Goal: Task Accomplishment & Management: Complete application form

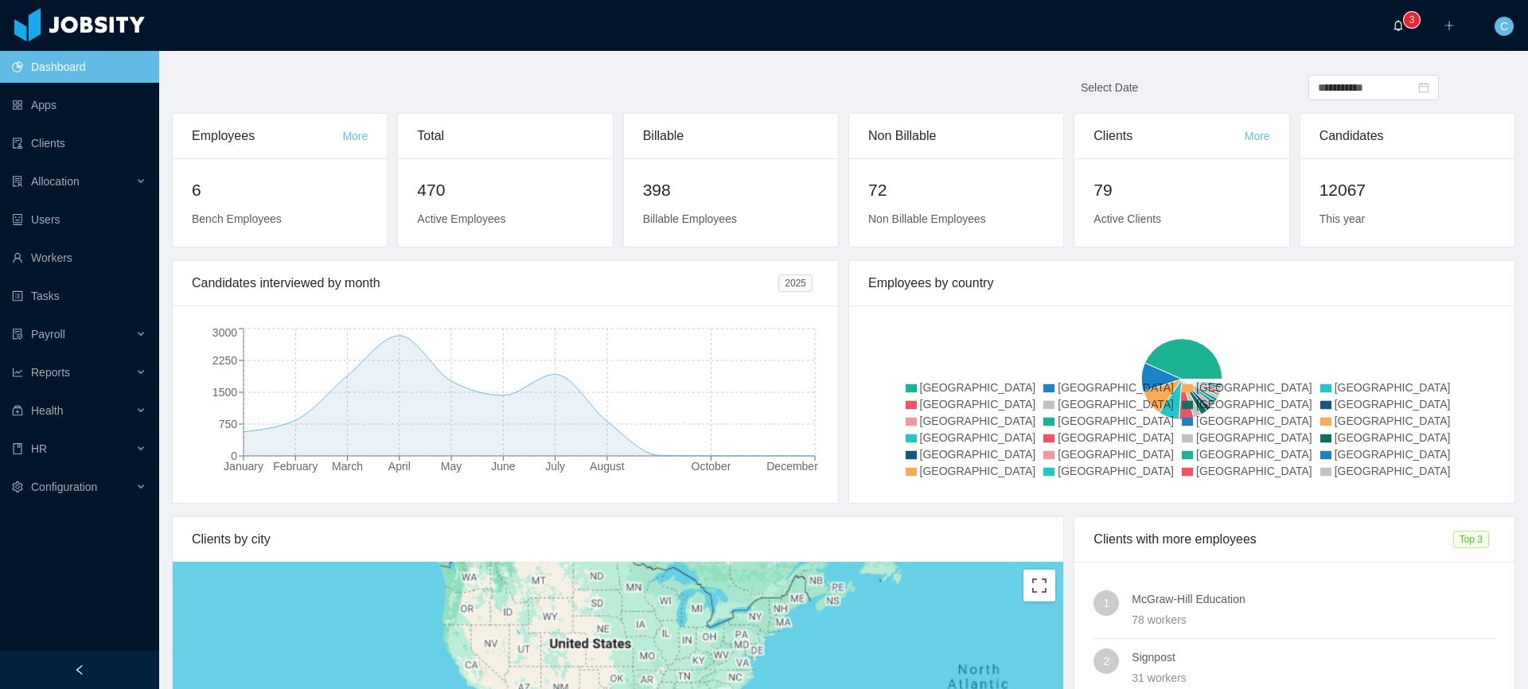
click at [1408, 28] on span "0 1 2 3 4 5 6 7 8 9 0 1 2 3 4 5 6 7 8 9 0 1 2 3 4 5 6 7 8 9" at bounding box center [1402, 25] width 19 height 11
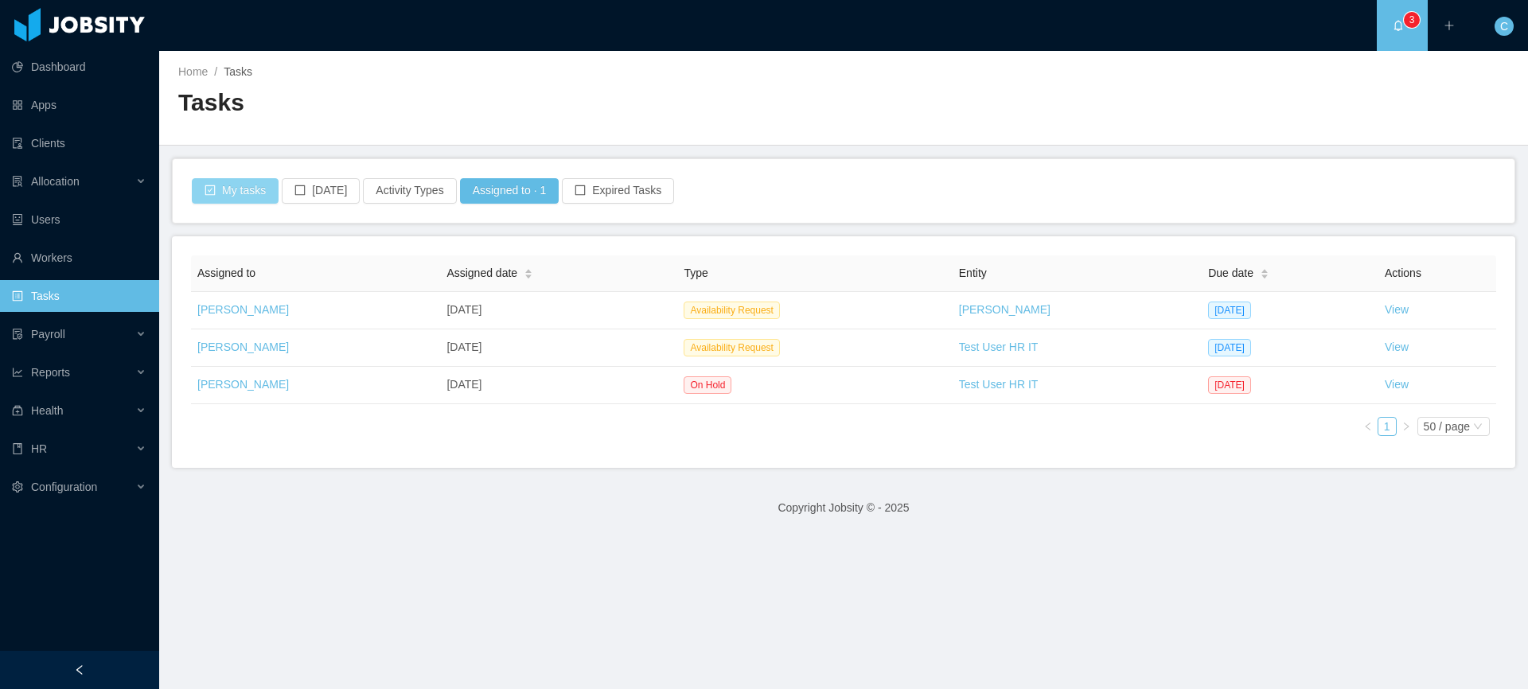
click at [245, 191] on button "My tasks" at bounding box center [235, 190] width 87 height 25
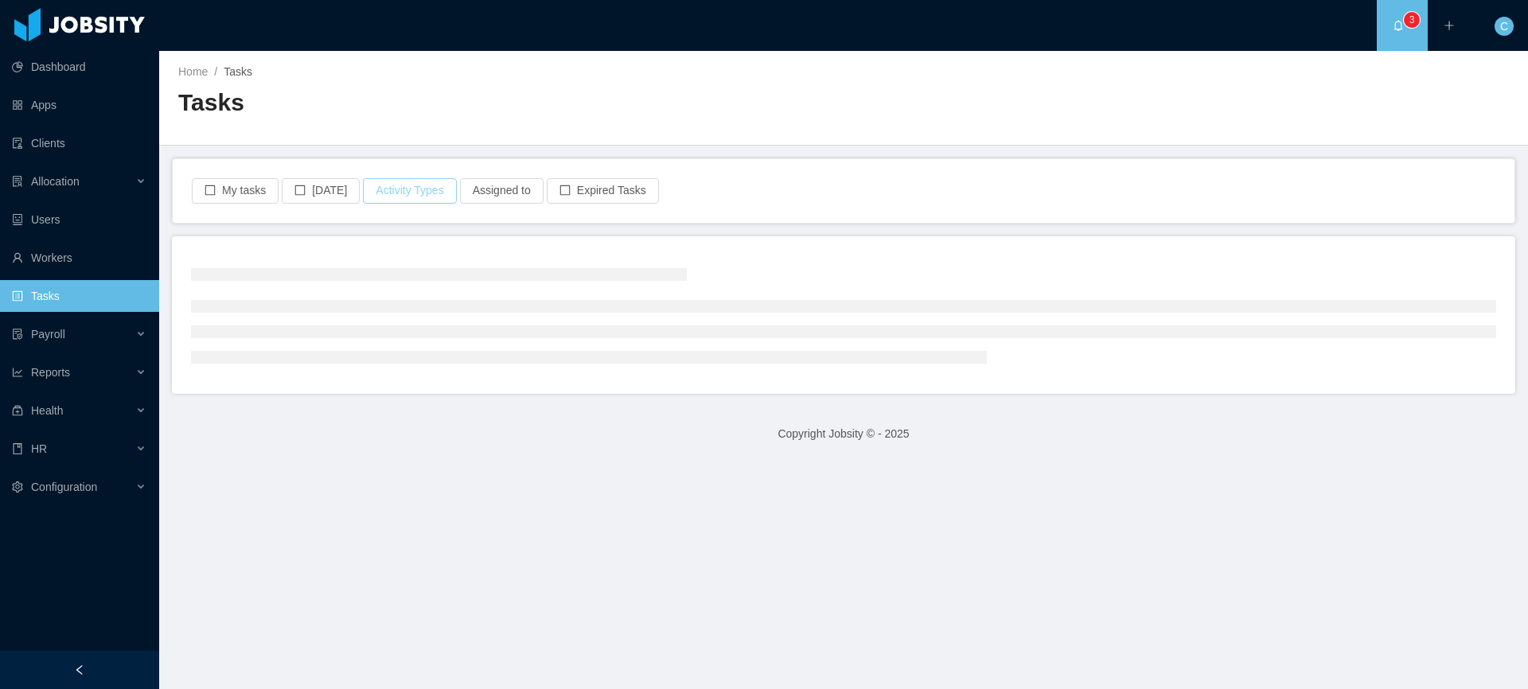
click at [424, 194] on button "Activity Types" at bounding box center [409, 190] width 93 height 25
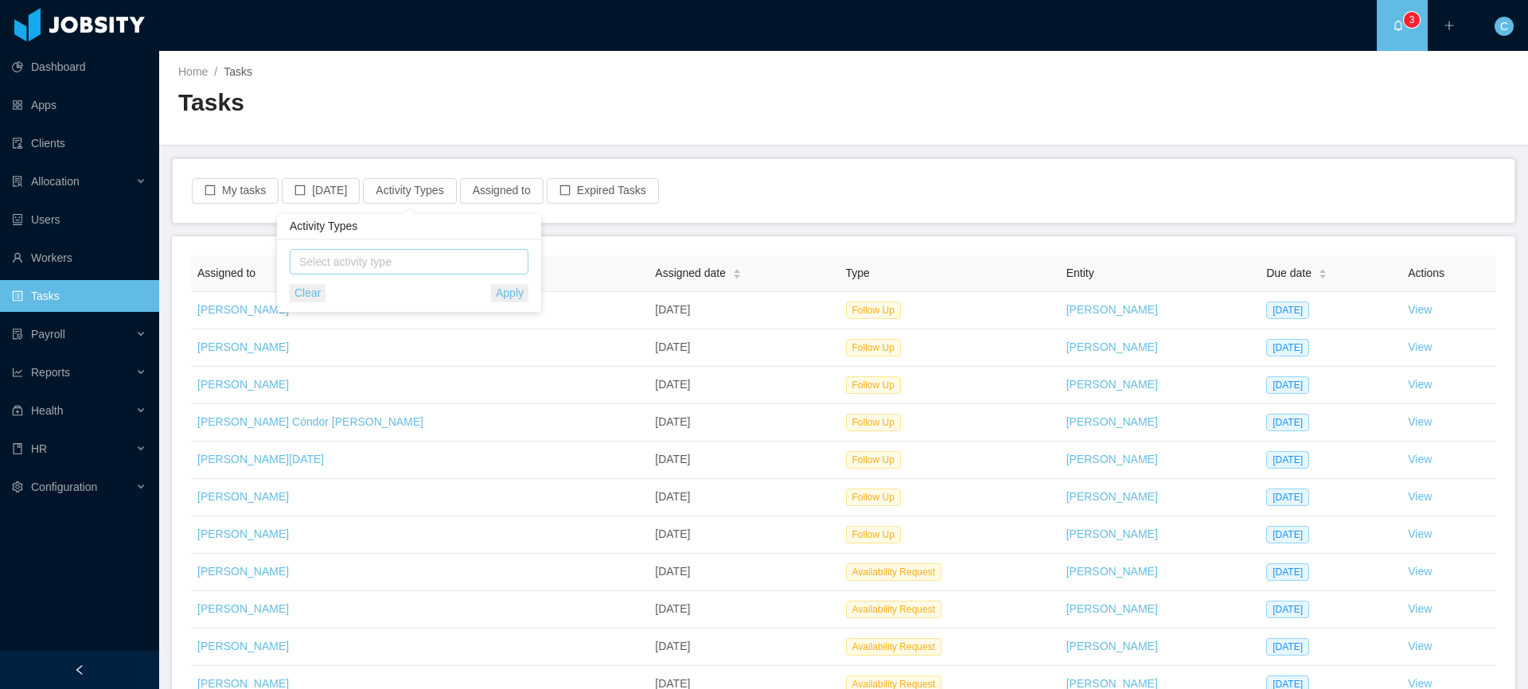
click at [357, 260] on span "Select activity type" at bounding box center [410, 262] width 222 height 16
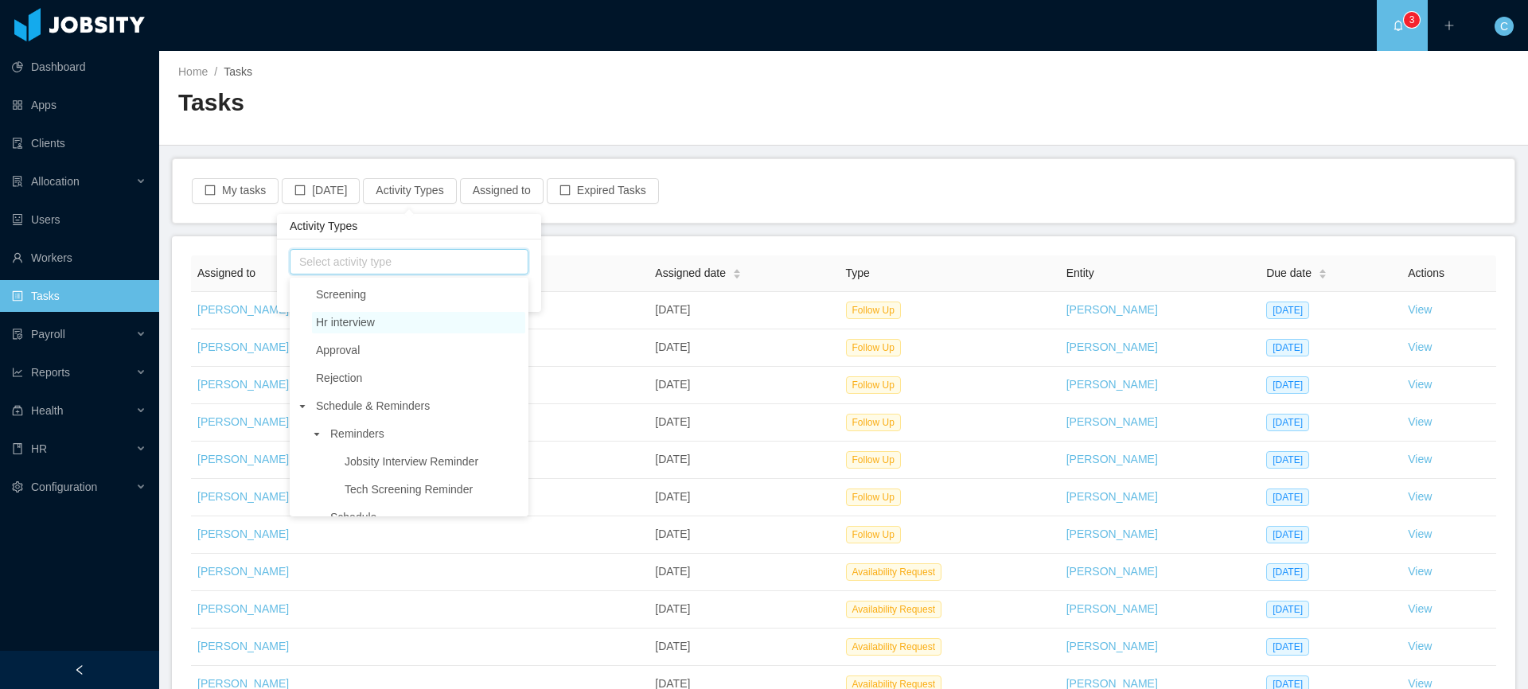
scroll to position [57, 0]
click at [368, 341] on span "Approval" at bounding box center [418, 345] width 213 height 21
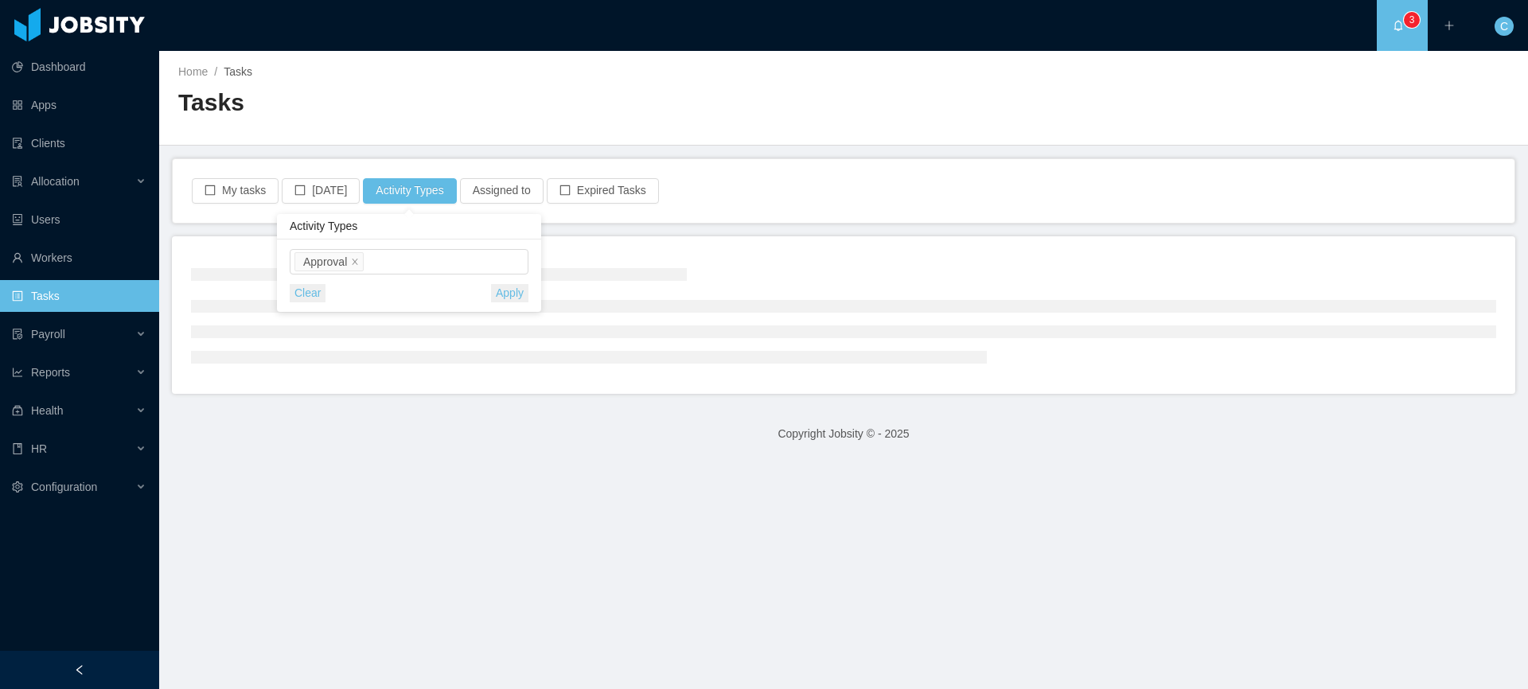
click at [380, 142] on div "Home / Tasks / Tasks" at bounding box center [843, 98] width 1369 height 95
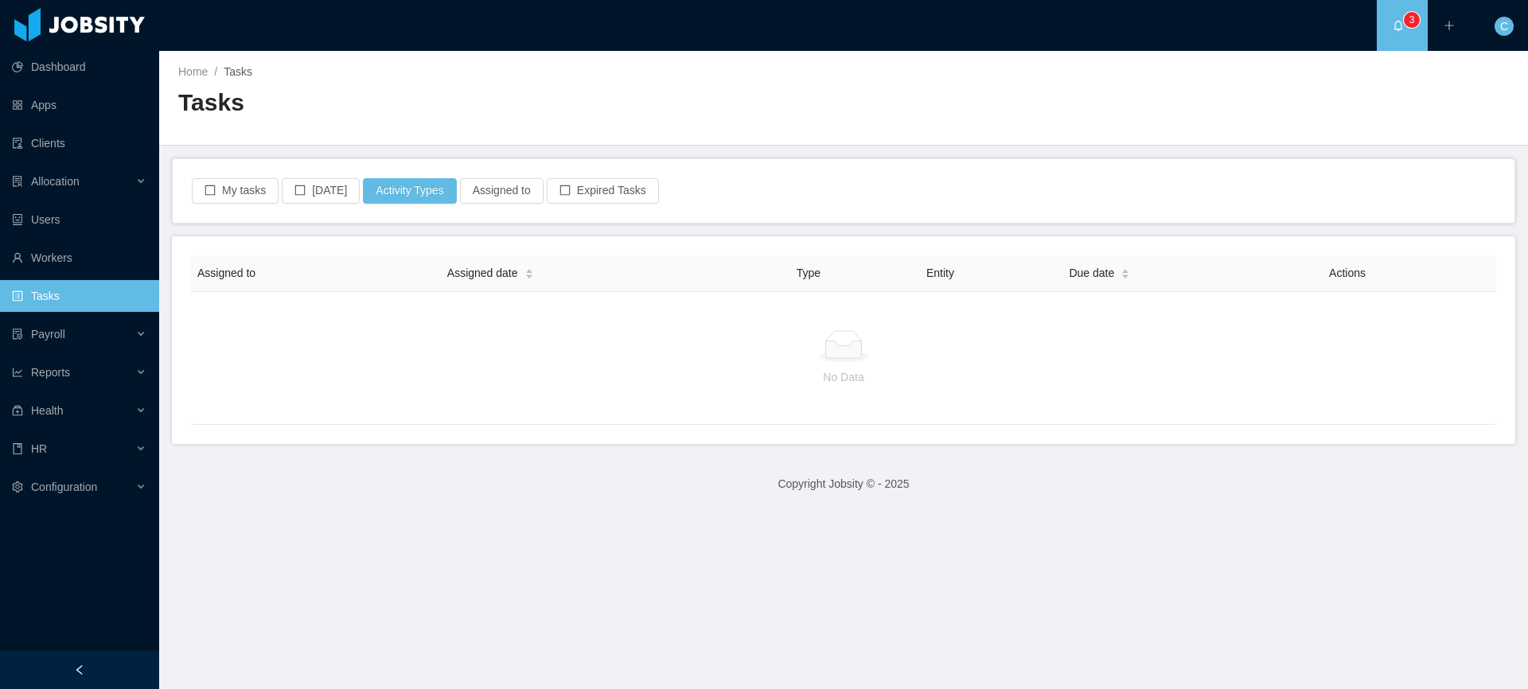
click at [414, 143] on div "Home / Tasks / Tasks" at bounding box center [843, 98] width 1369 height 95
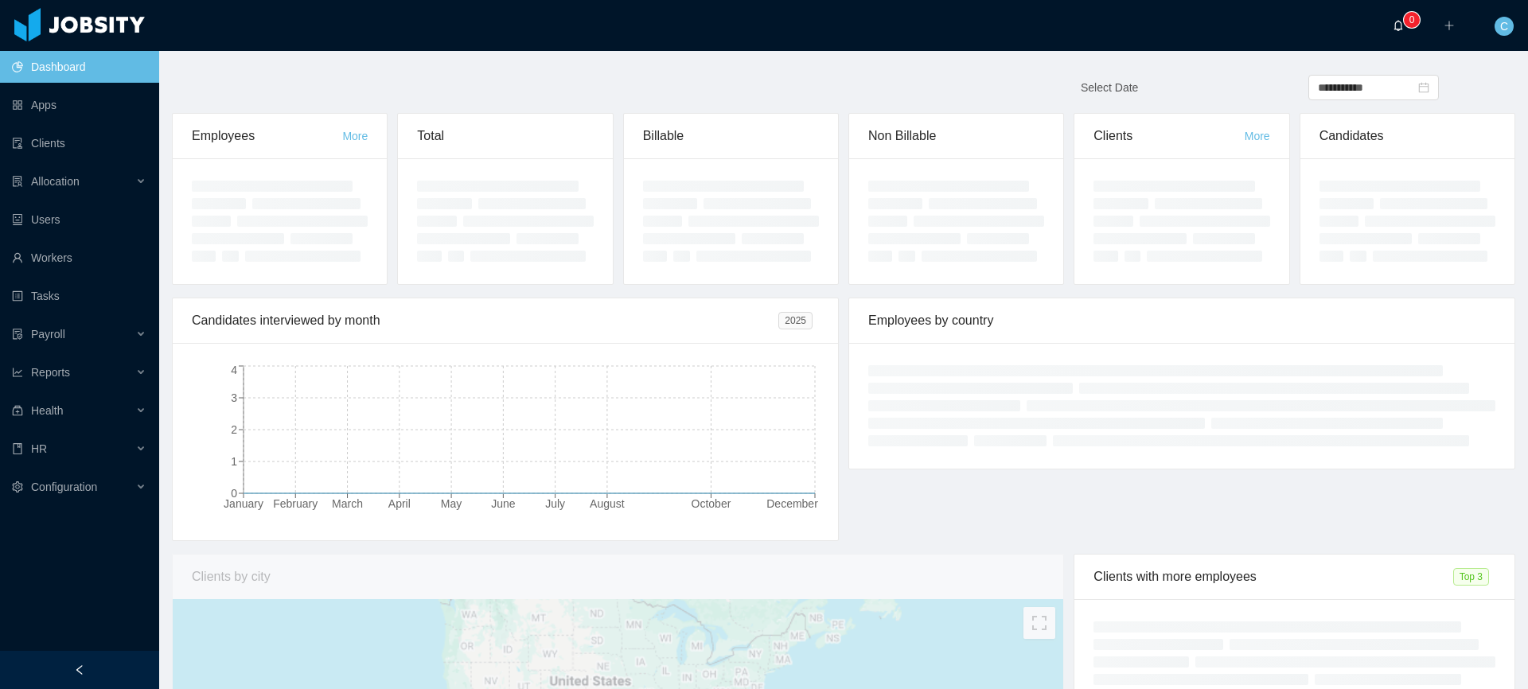
click at [1394, 25] on icon "icon: bell" at bounding box center [1398, 25] width 9 height 11
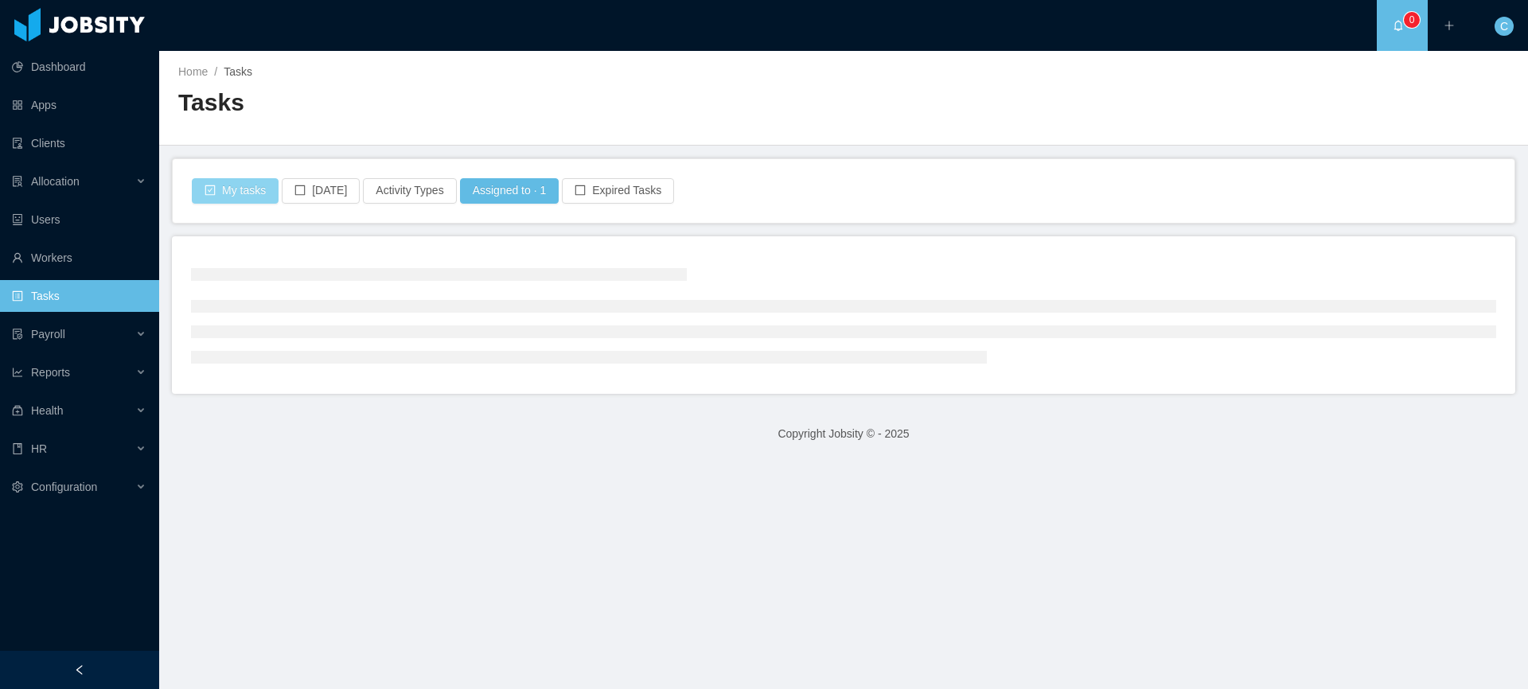
click at [217, 192] on button "My tasks" at bounding box center [235, 190] width 87 height 25
click at [434, 190] on button "Activity Types" at bounding box center [409, 190] width 93 height 25
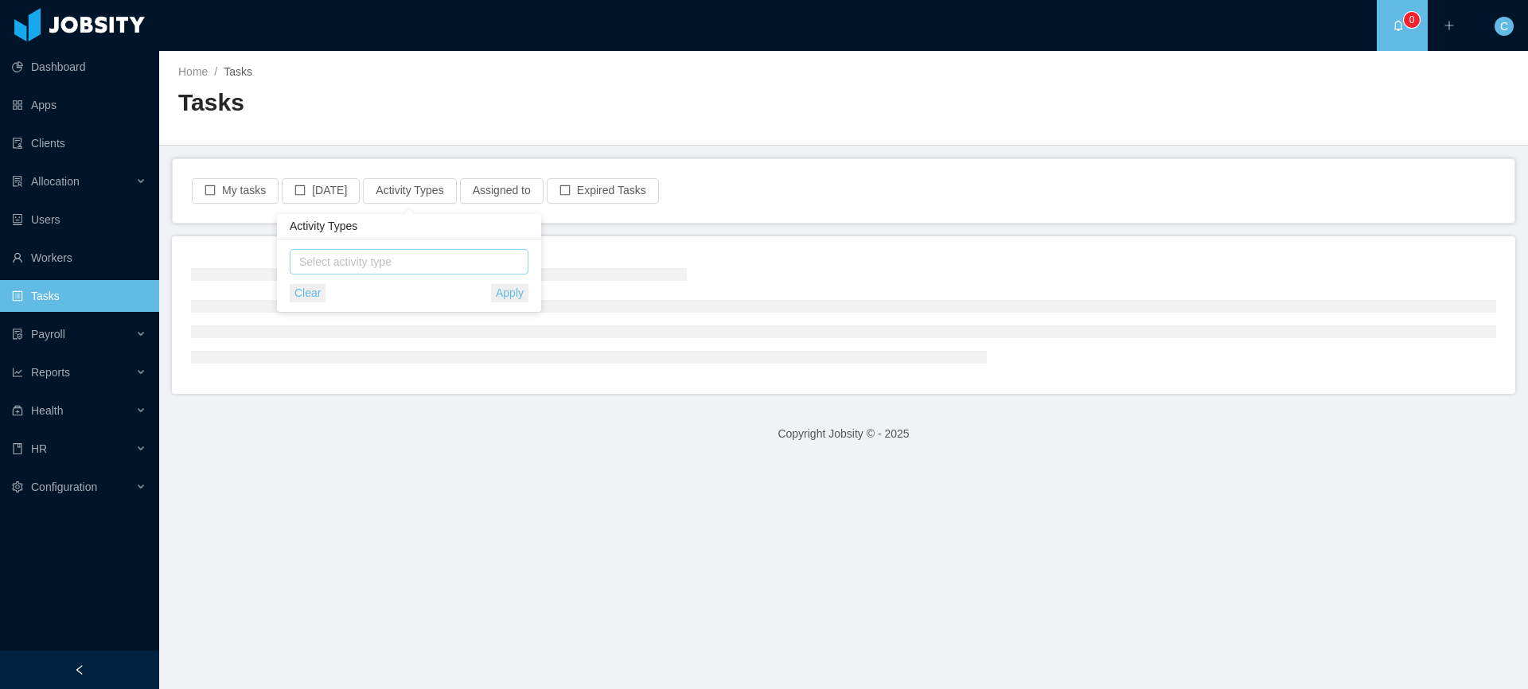
click at [395, 273] on ul at bounding box center [410, 262] width 233 height 24
type input "****"
click at [377, 287] on span "Approval" at bounding box center [418, 291] width 213 height 21
click at [399, 103] on h2 "Tasks" at bounding box center [510, 103] width 665 height 33
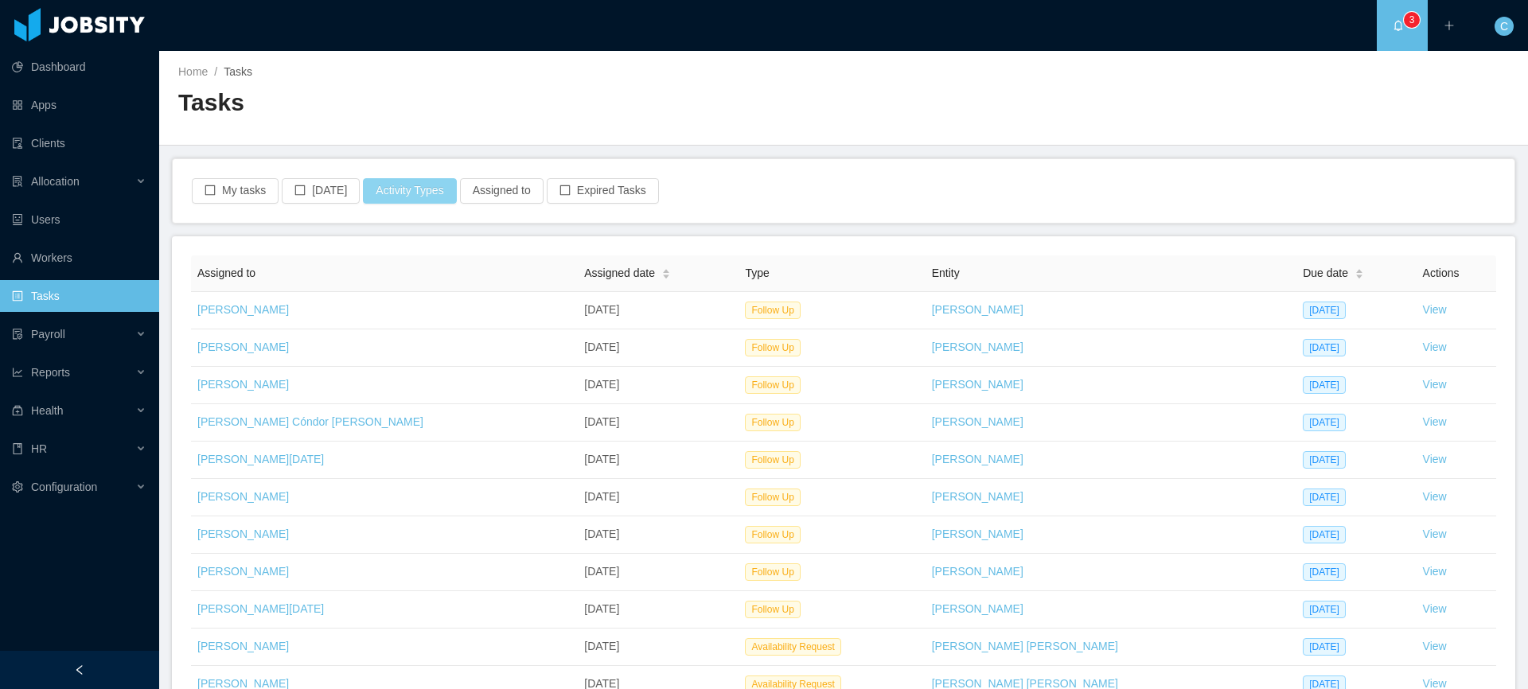
click at [379, 188] on button "Activity Types" at bounding box center [409, 190] width 93 height 25
click at [498, 294] on button "Apply" at bounding box center [509, 293] width 37 height 18
click at [219, 187] on button "My tasks" at bounding box center [235, 190] width 87 height 25
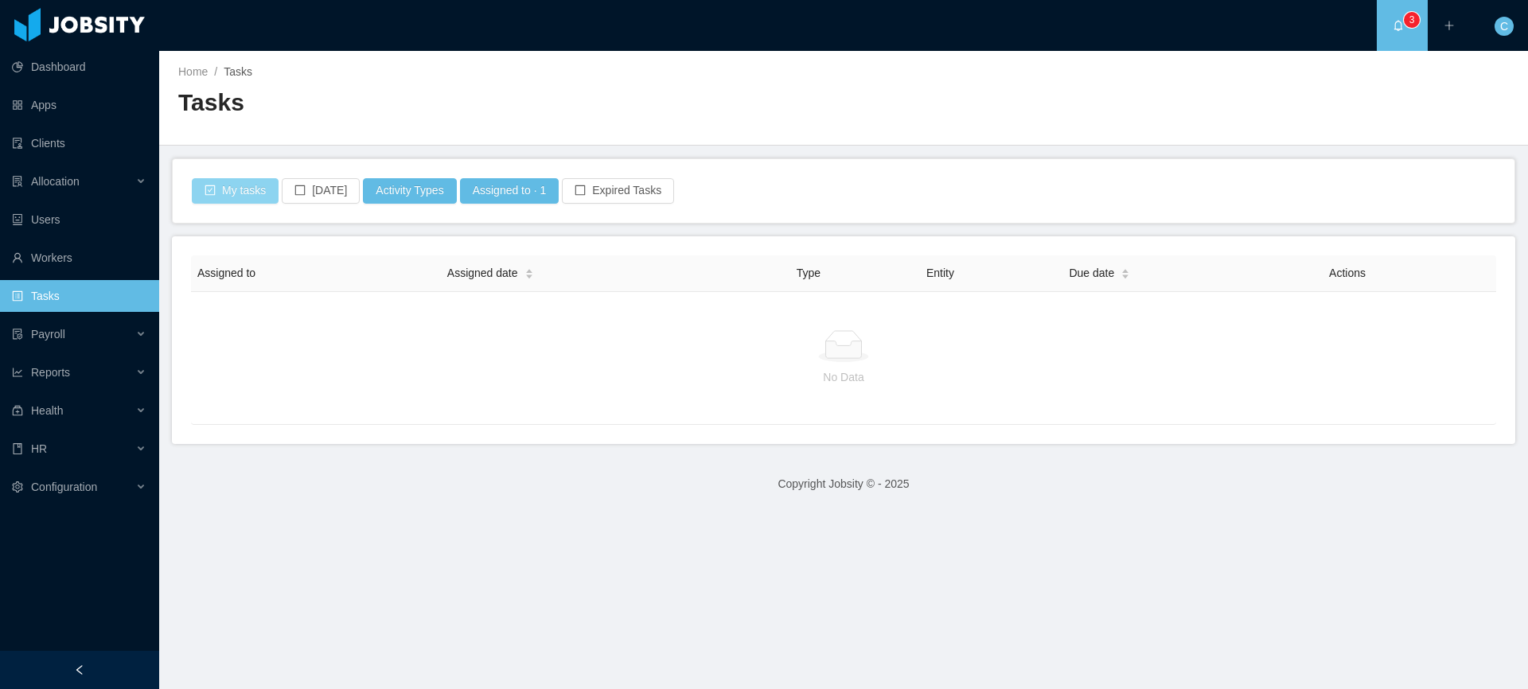
click at [219, 187] on button "My tasks" at bounding box center [235, 190] width 87 height 25
click at [421, 193] on button "Activity Types" at bounding box center [409, 190] width 93 height 25
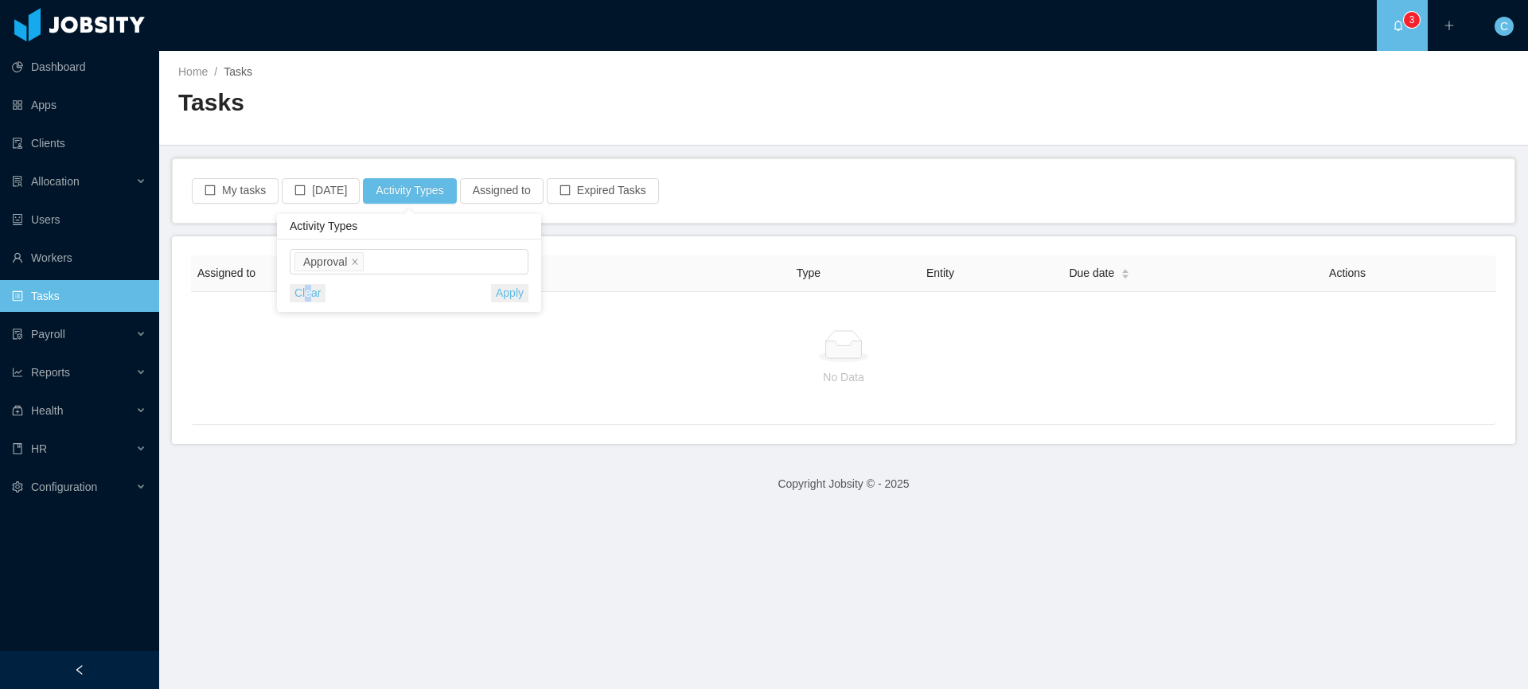
click at [307, 298] on button "Clear" at bounding box center [308, 293] width 36 height 18
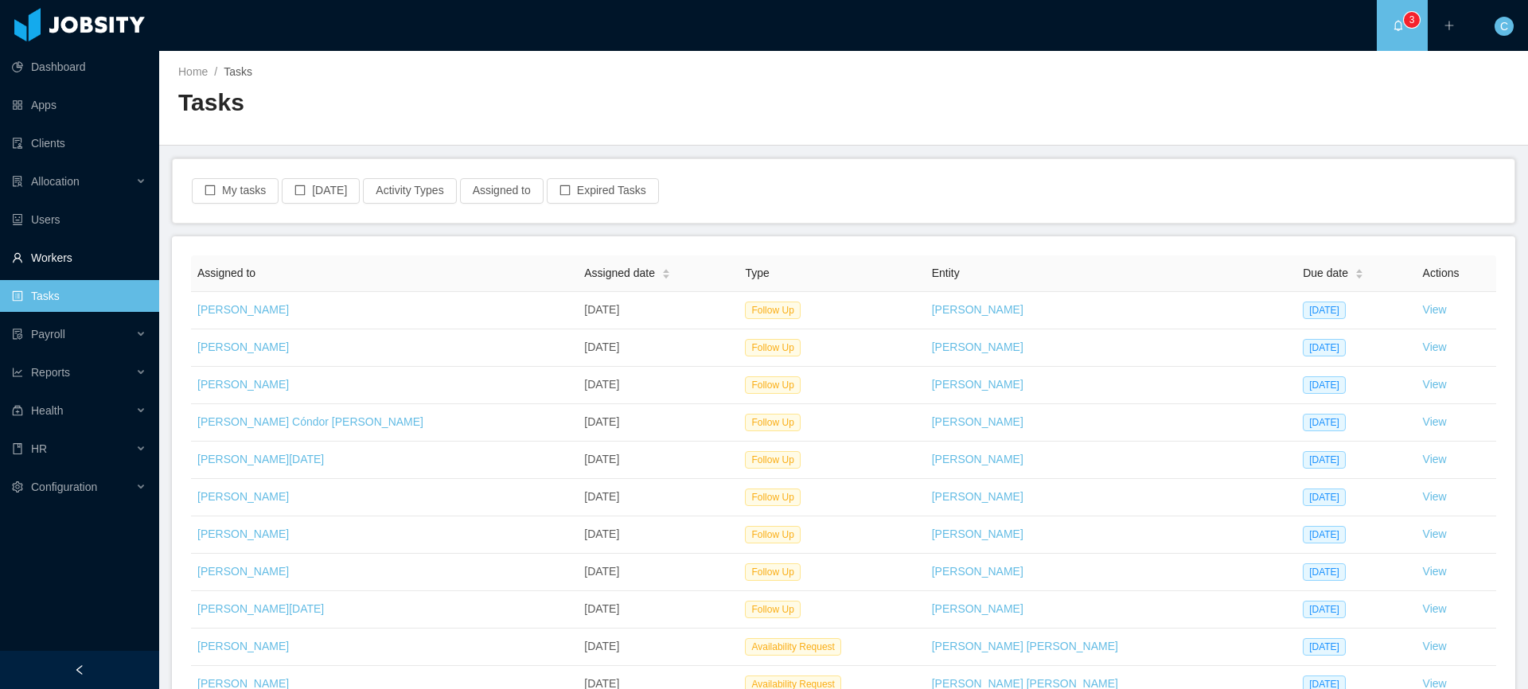
click at [80, 256] on link "Workers" at bounding box center [79, 258] width 134 height 32
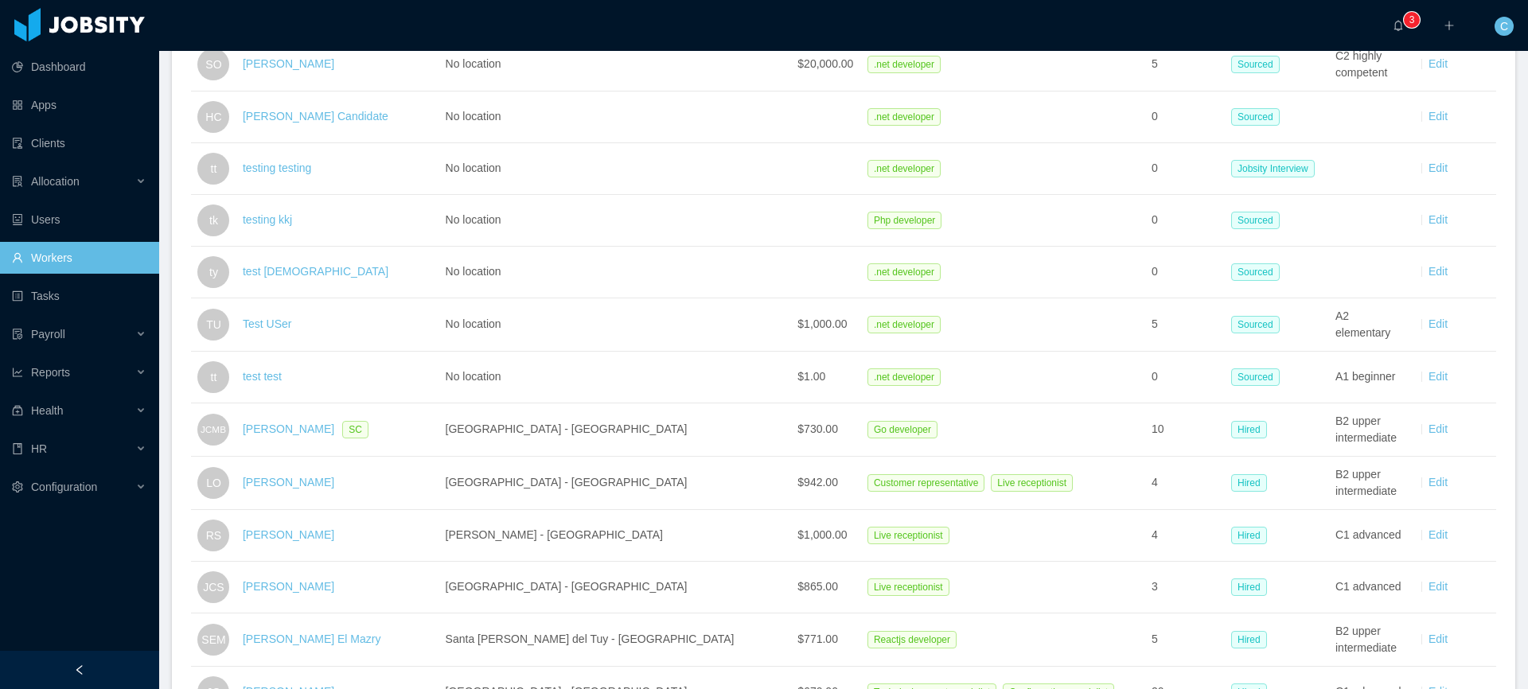
scroll to position [45, 0]
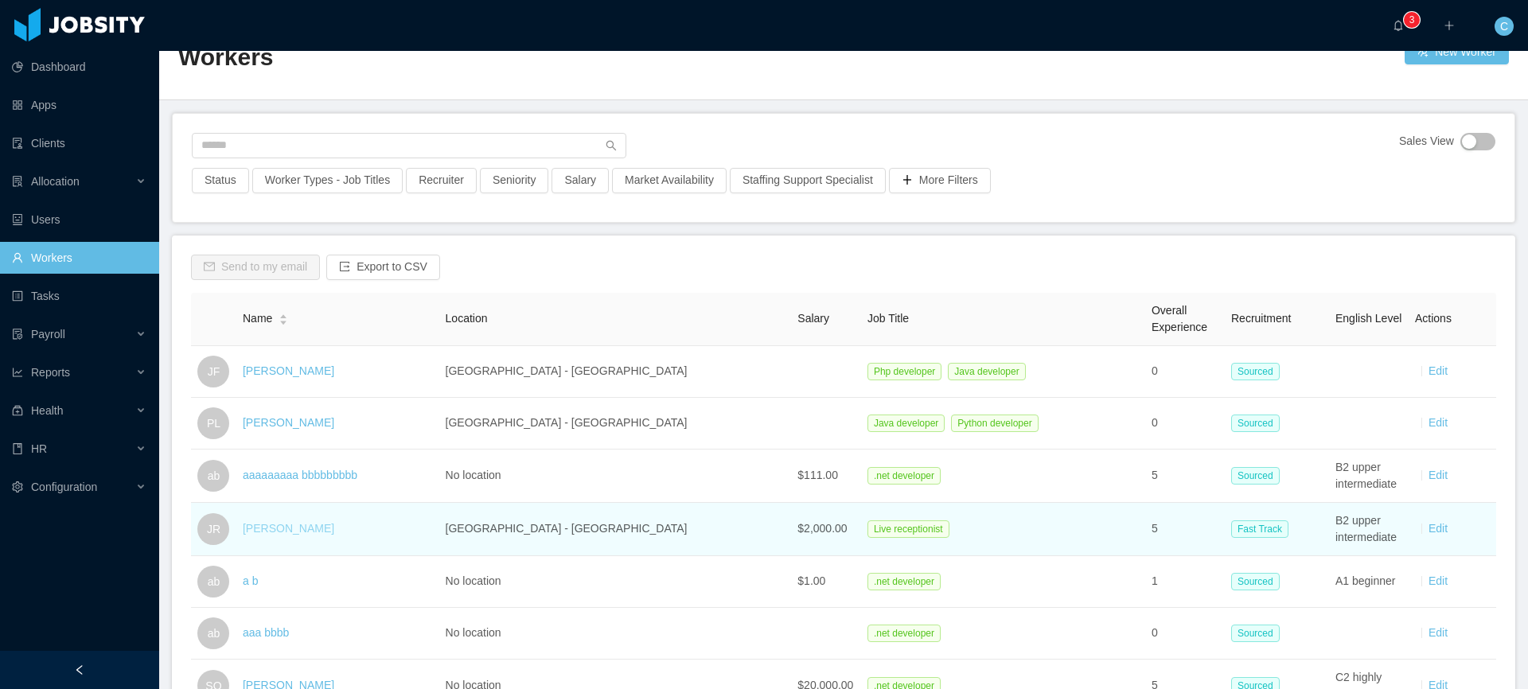
click at [269, 530] on link "[PERSON_NAME]" at bounding box center [289, 528] width 92 height 13
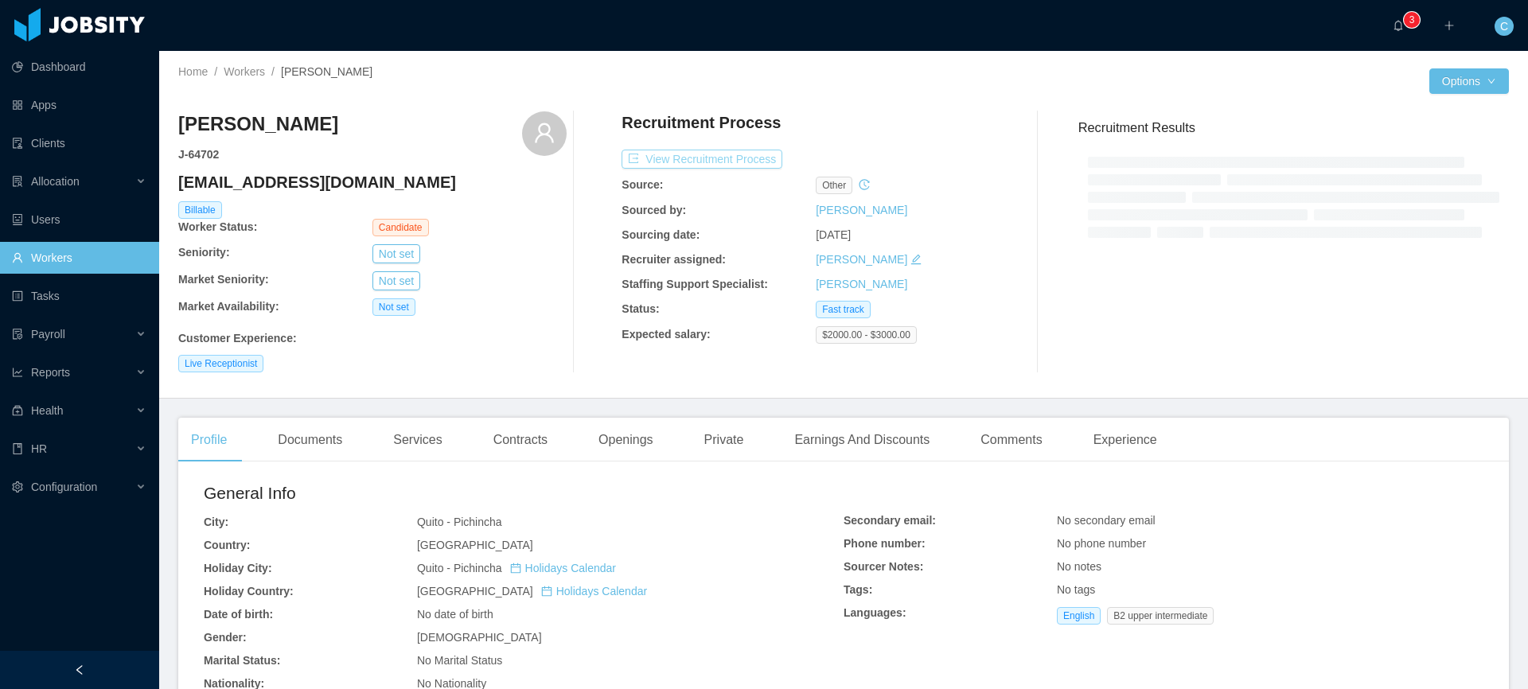
click at [710, 152] on button "View Recruitment Process" at bounding box center [702, 159] width 161 height 19
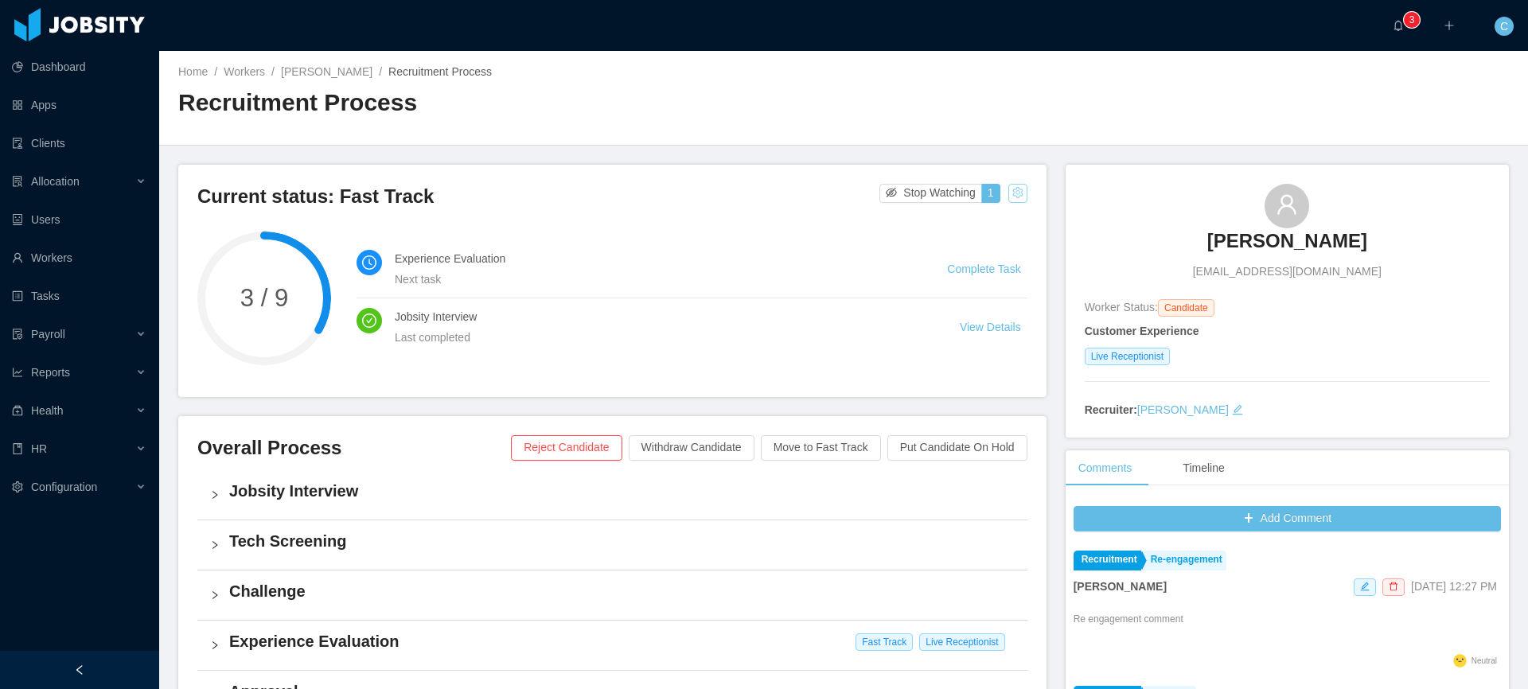
click at [1021, 188] on button "button" at bounding box center [1017, 193] width 19 height 19
click at [987, 239] on div "Change status" at bounding box center [979, 244] width 72 height 18
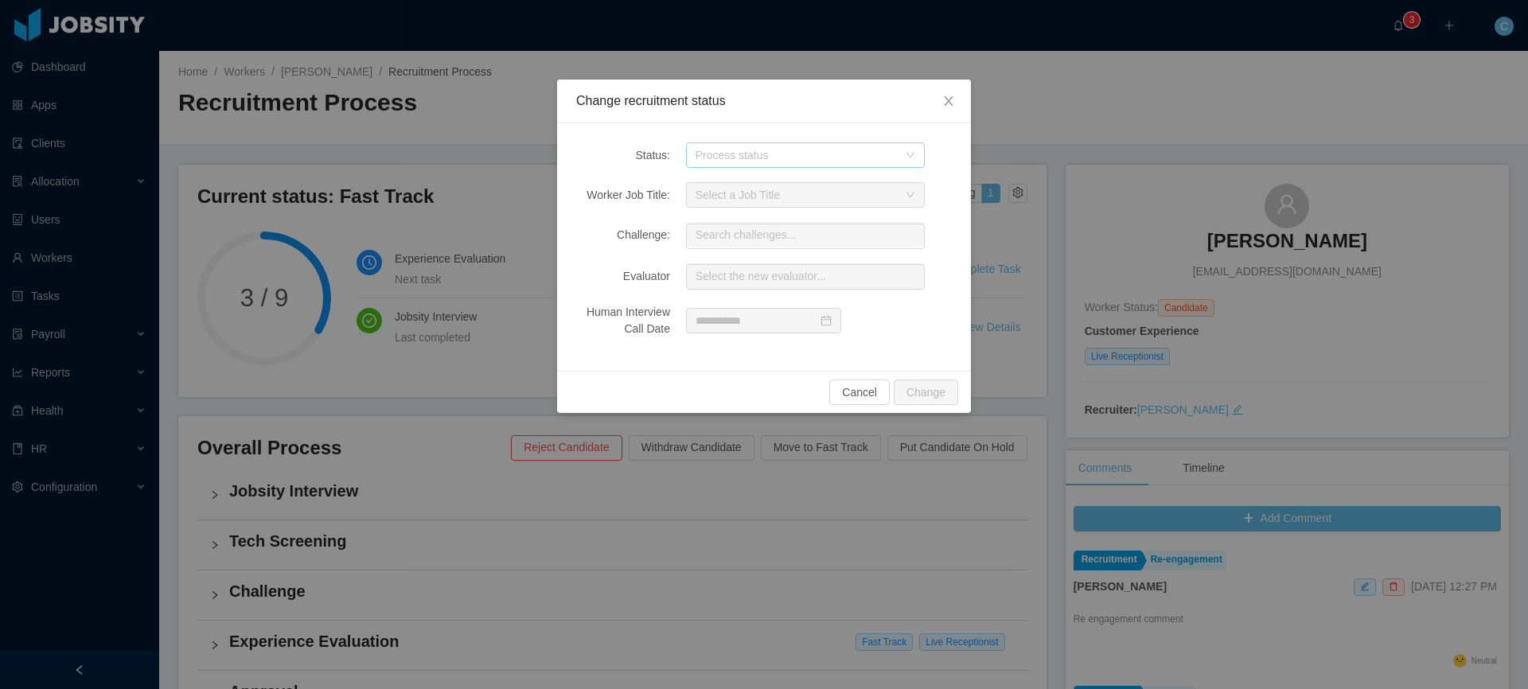
click at [723, 157] on div "Process status" at bounding box center [797, 155] width 202 height 16
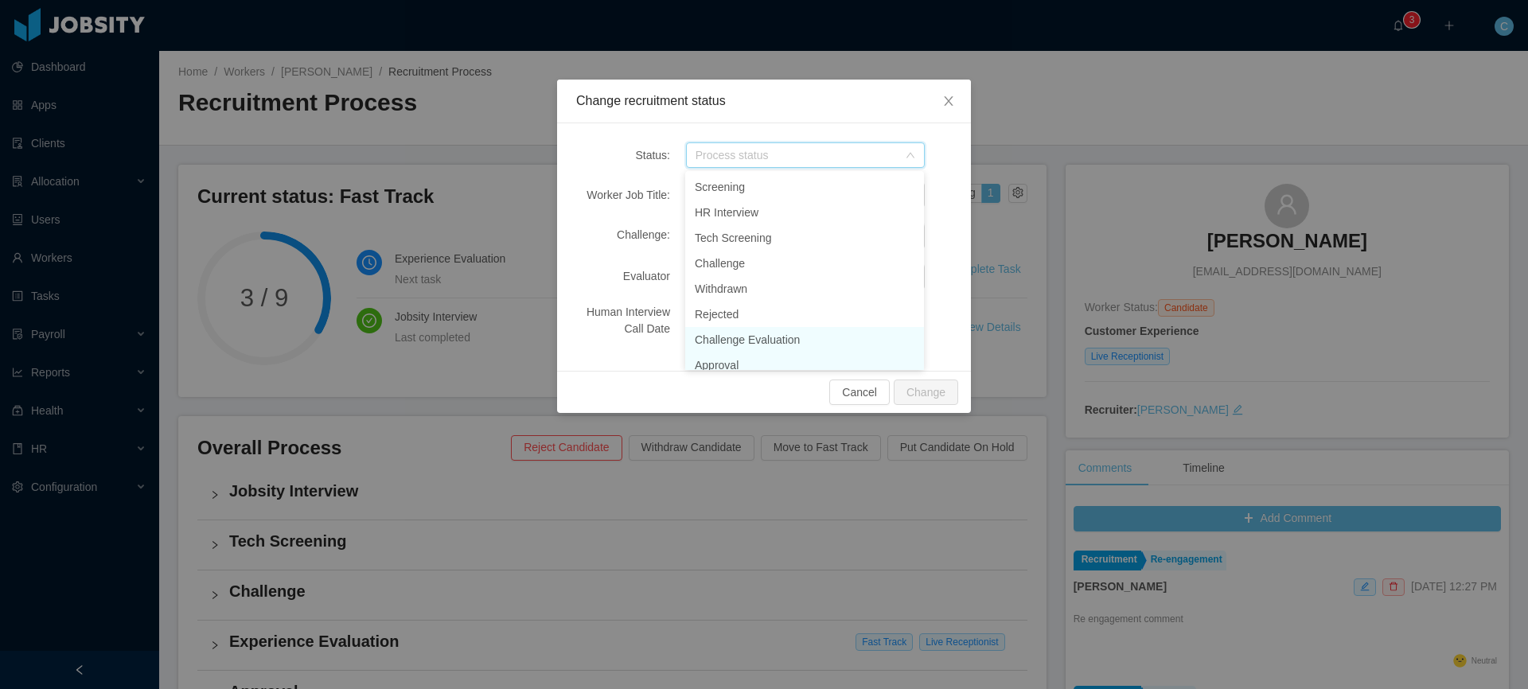
scroll to position [8, 0]
click at [729, 357] on li "Approval" at bounding box center [804, 357] width 239 height 25
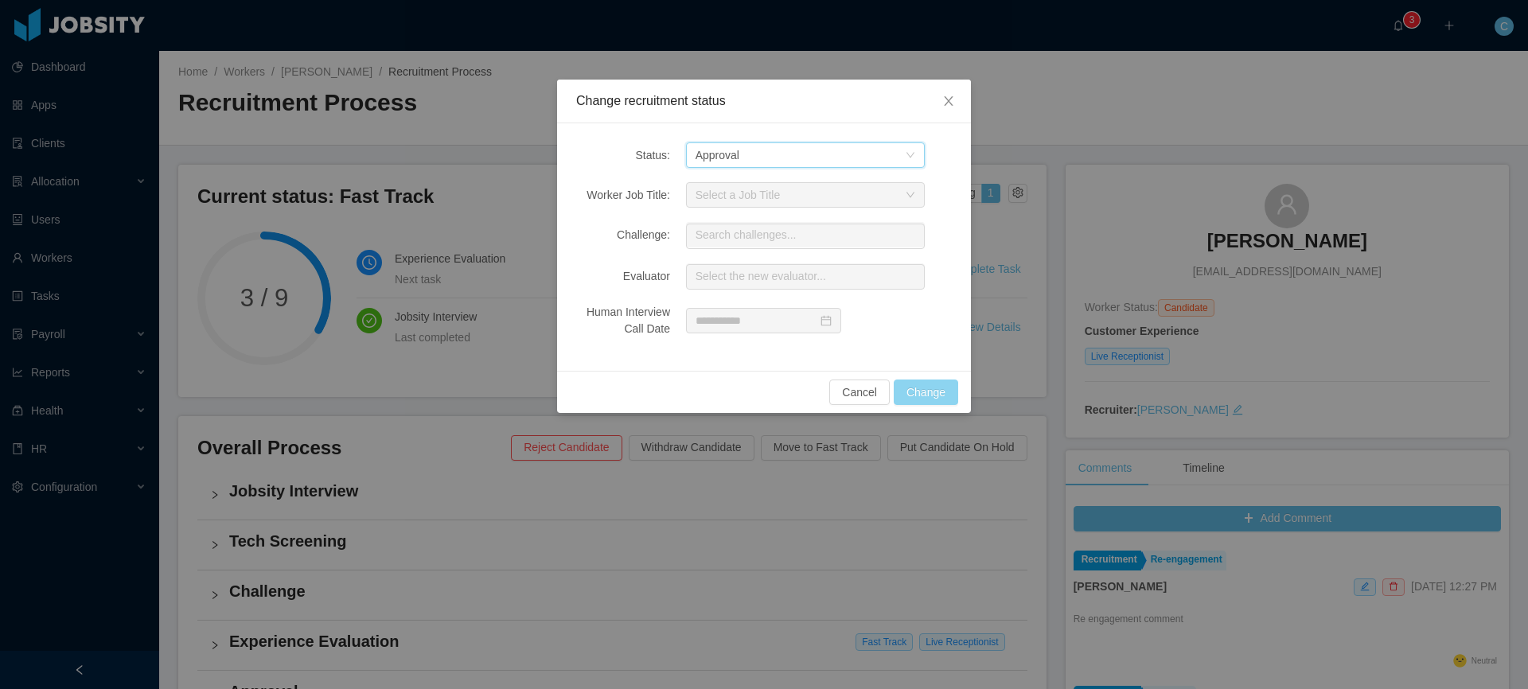
click at [915, 390] on button "Change" at bounding box center [926, 392] width 64 height 25
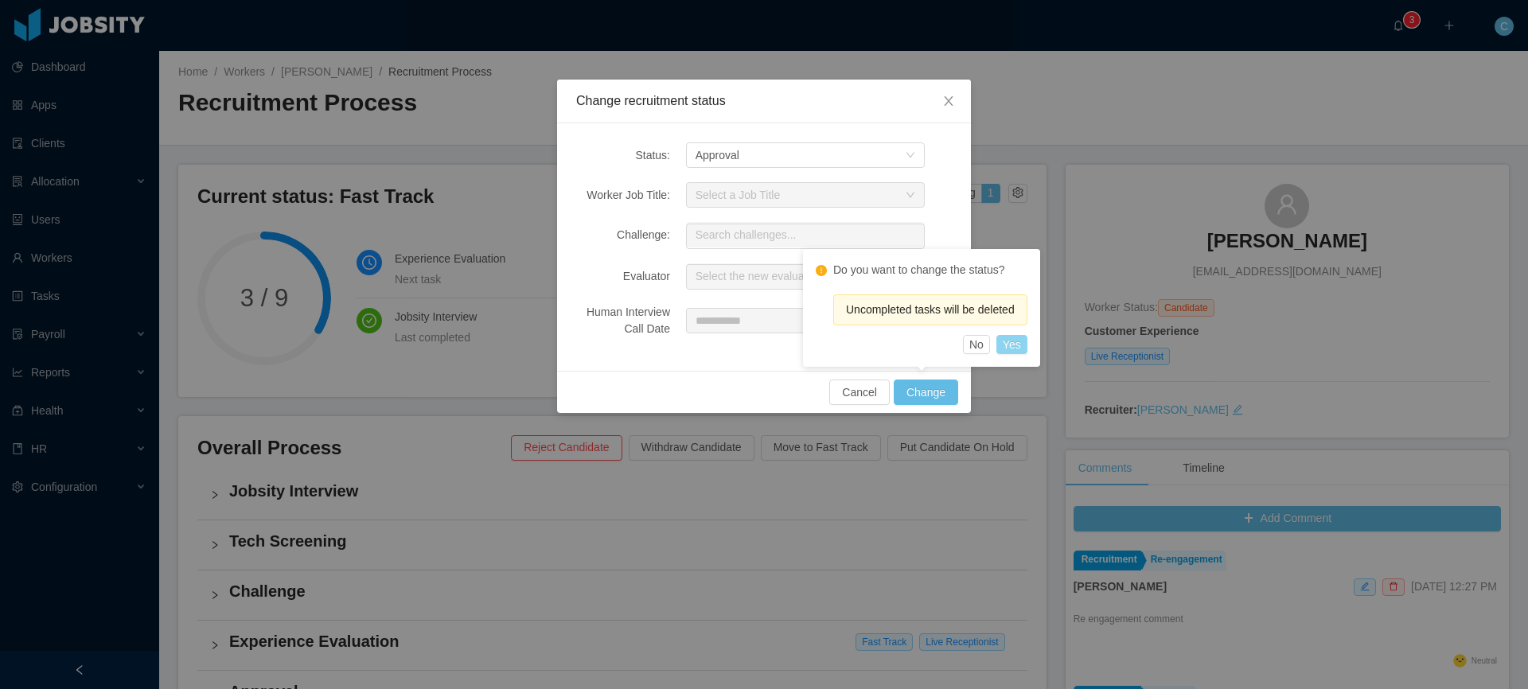
click at [1010, 347] on button "Yes" at bounding box center [1011, 344] width 31 height 19
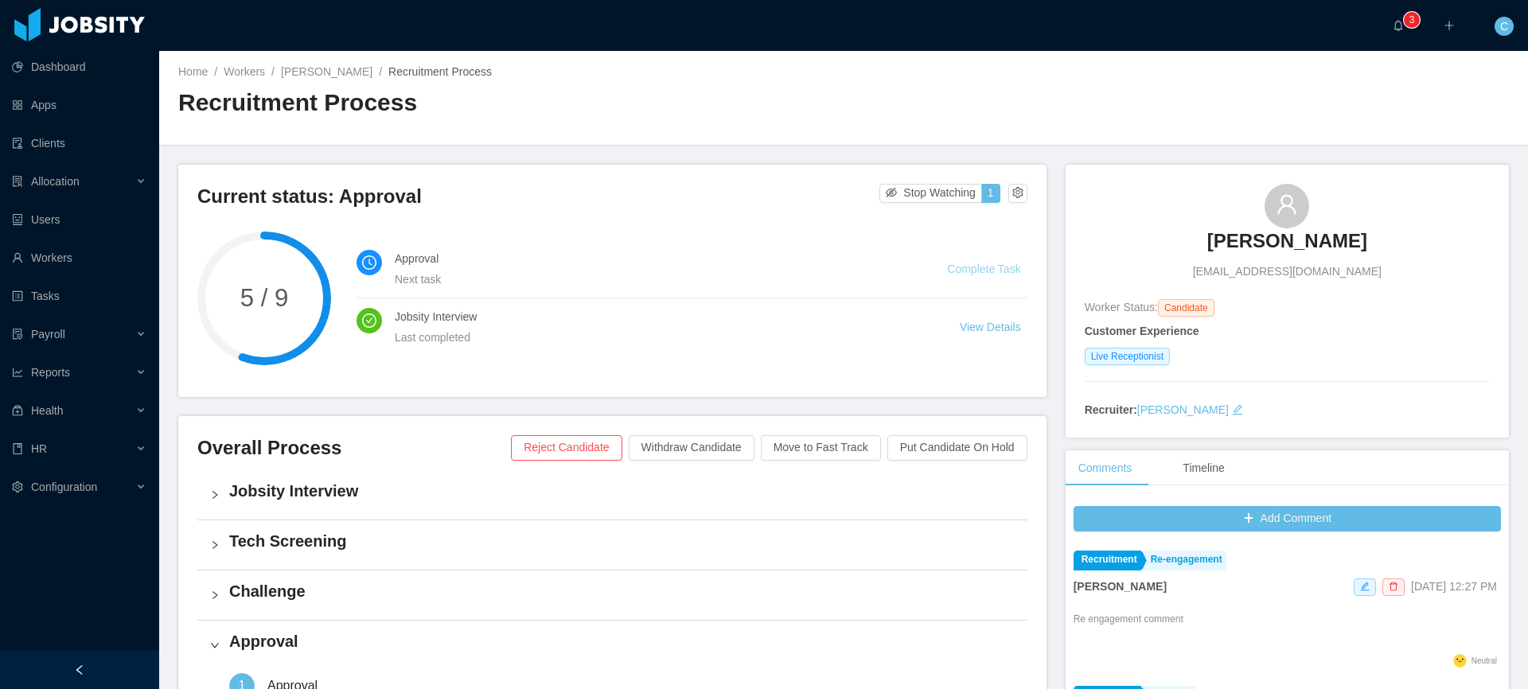
click at [1001, 268] on link "Complete Task" at bounding box center [983, 269] width 73 height 13
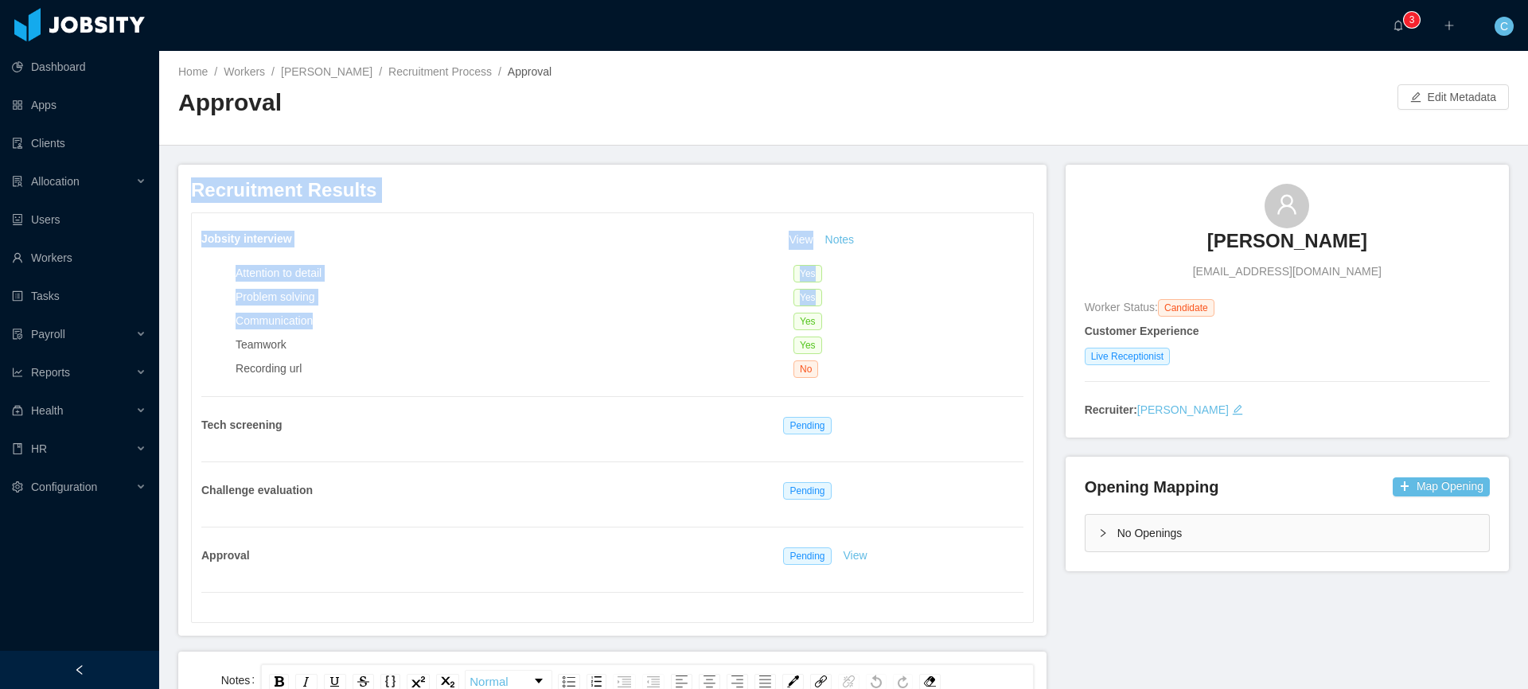
drag, startPoint x: 191, startPoint y: 188, endPoint x: 392, endPoint y: 325, distance: 243.9
click at [395, 327] on div "Recruitment Results Jobsity interview View Notes Attention to detail Yes Proble…" at bounding box center [612, 400] width 843 height 446
click at [333, 275] on div "Attention to detail" at bounding box center [515, 273] width 558 height 17
drag, startPoint x: 185, startPoint y: 186, endPoint x: 922, endPoint y: 577, distance: 833.4
click at [922, 577] on div "Recruitment Results Jobsity interview View Notes Attention to detail Yes Proble…" at bounding box center [612, 400] width 868 height 471
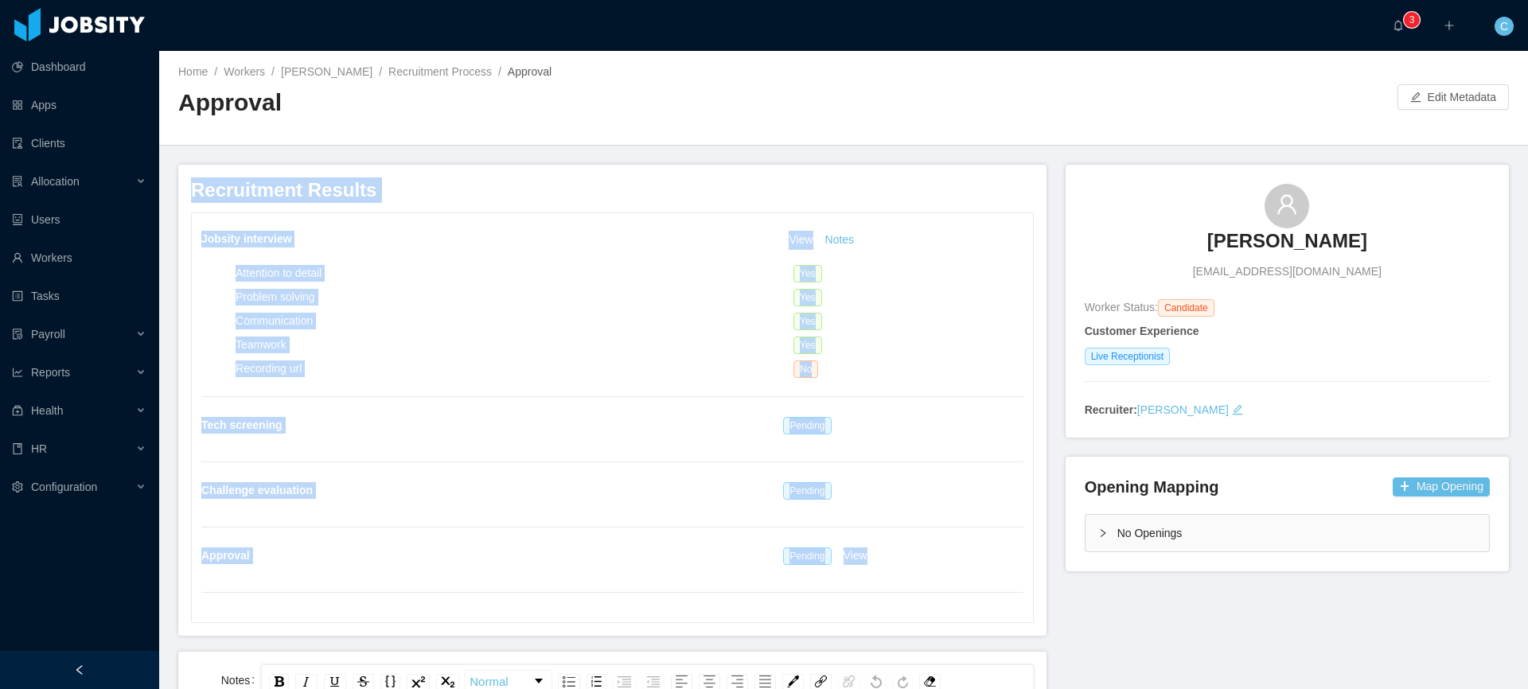
click at [322, 188] on h3 "Recruitment Results" at bounding box center [612, 189] width 843 height 25
drag, startPoint x: 211, startPoint y: 240, endPoint x: 382, endPoint y: 435, distance: 259.4
click at [382, 435] on div "Jobsity interview View Notes Attention to detail Yes Problem solving Yes Commun…" at bounding box center [612, 417] width 841 height 409
click at [381, 348] on div "Teamwork" at bounding box center [515, 345] width 558 height 17
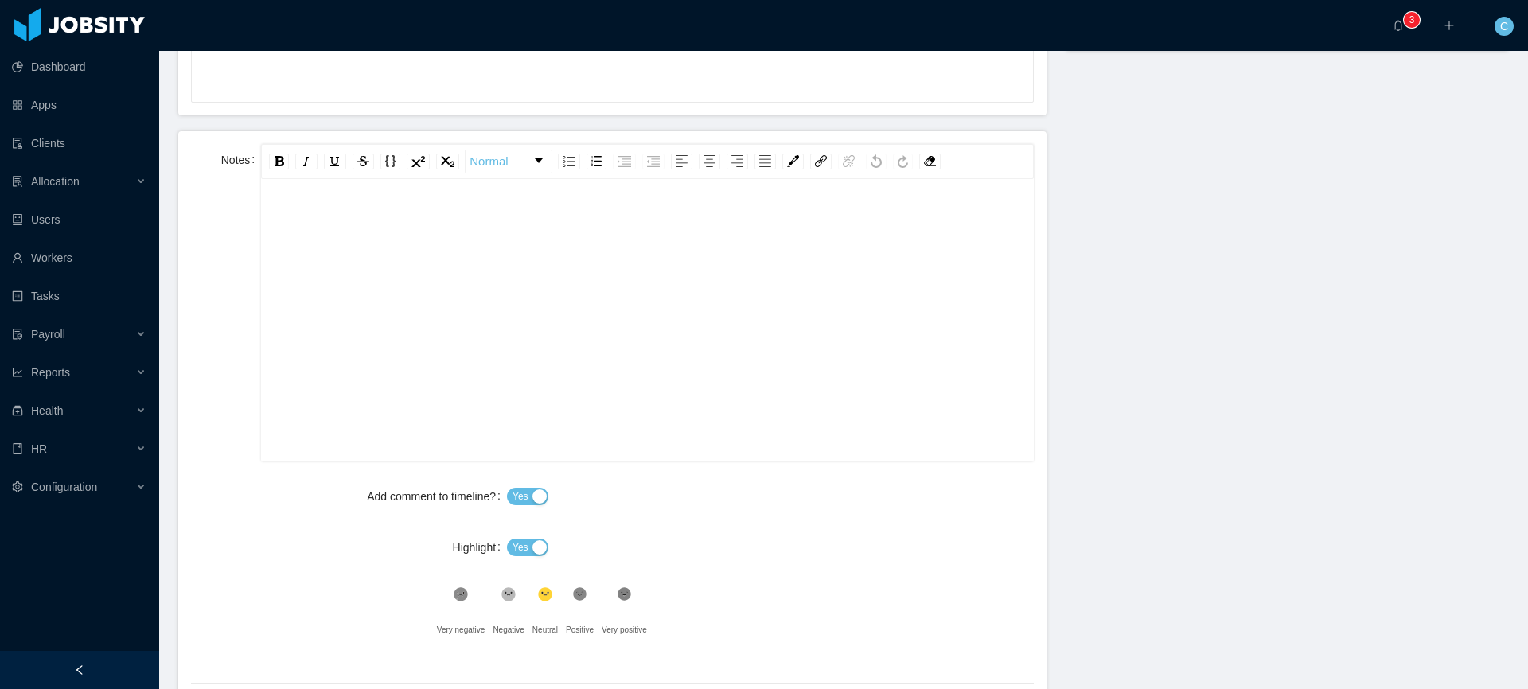
scroll to position [35, 0]
click at [368, 298] on div "rdw-editor" at bounding box center [647, 310] width 747 height 279
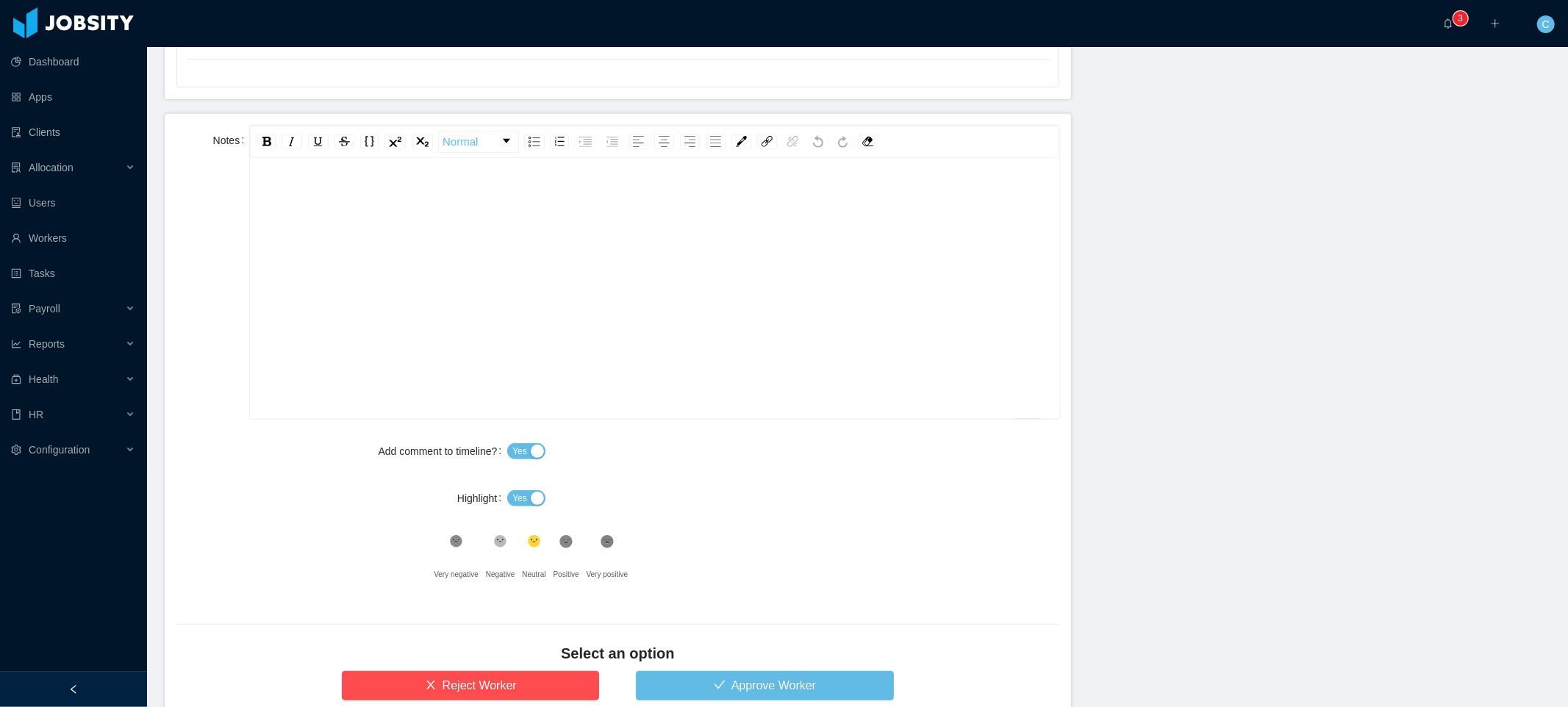
scroll to position [516, 0]
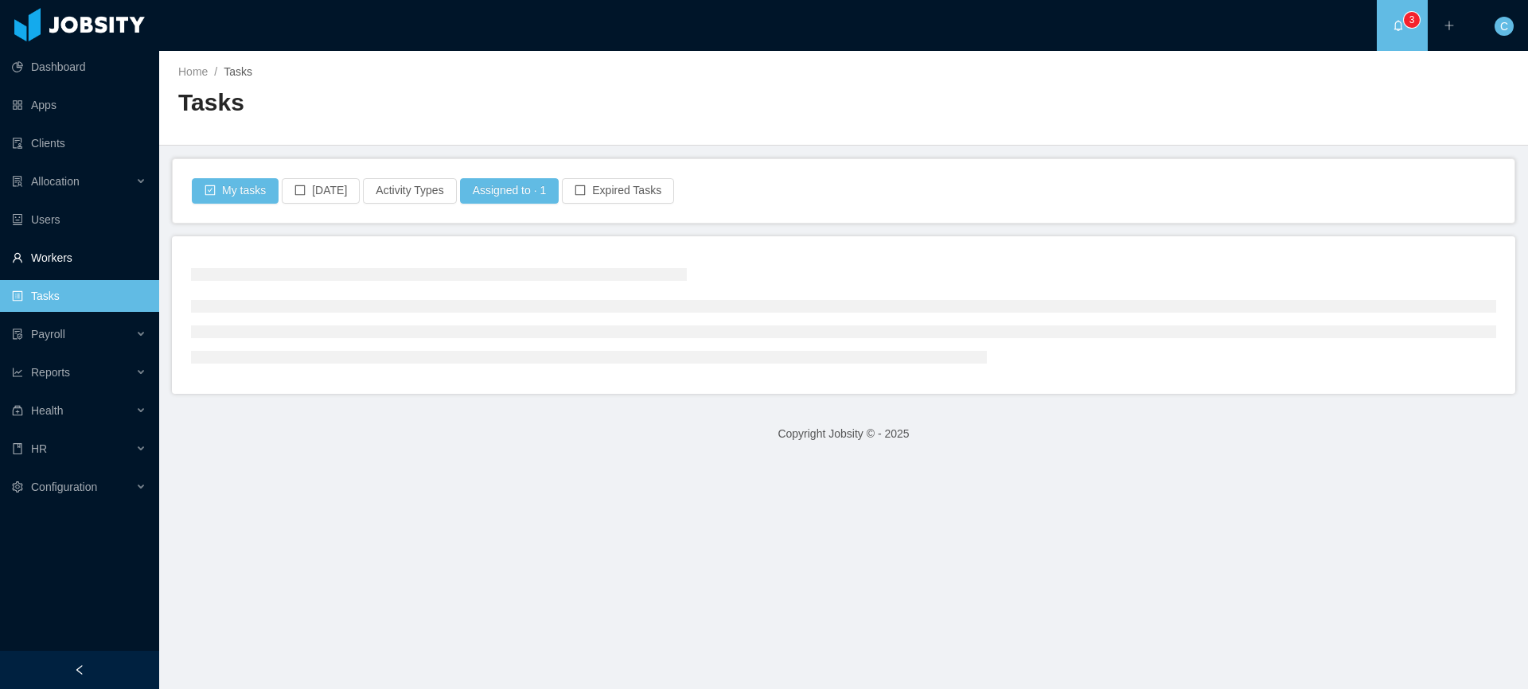
click at [107, 254] on link "Workers" at bounding box center [79, 258] width 134 height 32
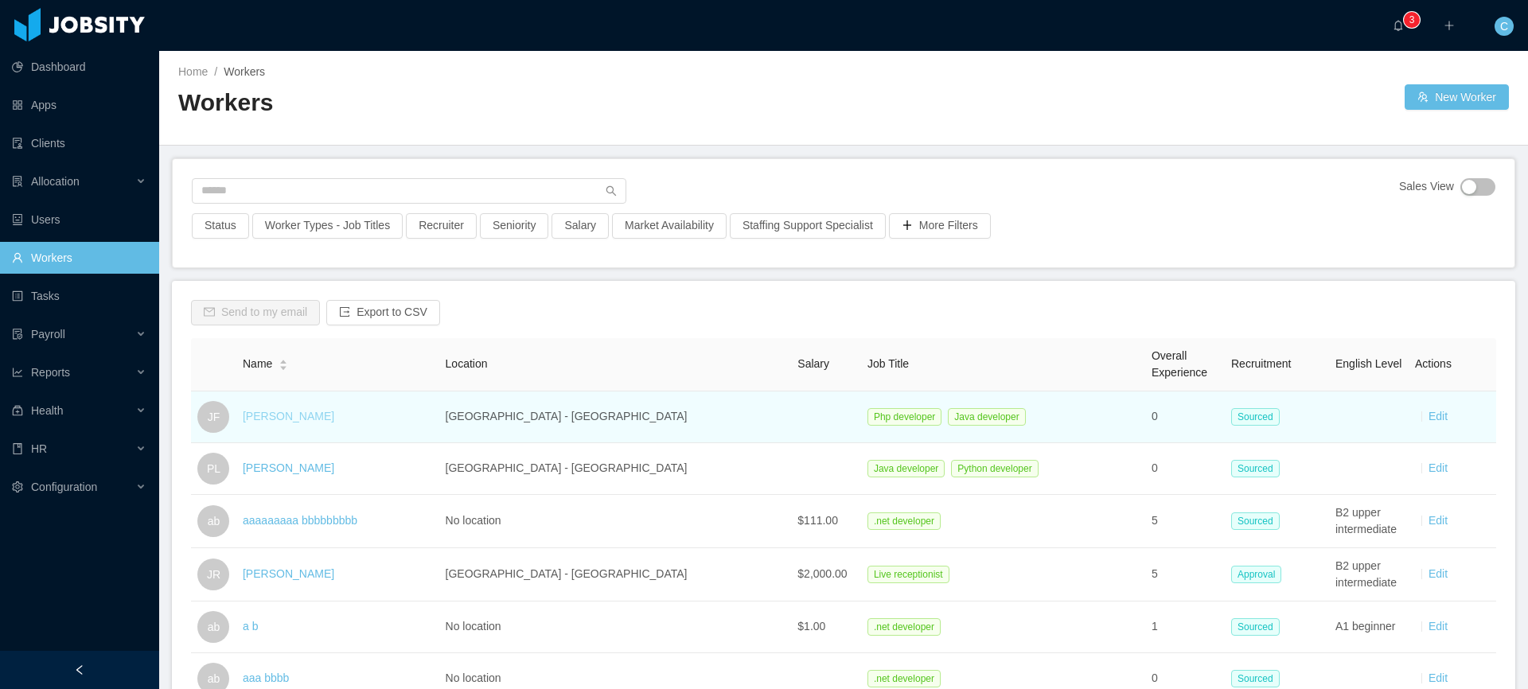
click at [286, 411] on link "[PERSON_NAME]" at bounding box center [289, 416] width 92 height 13
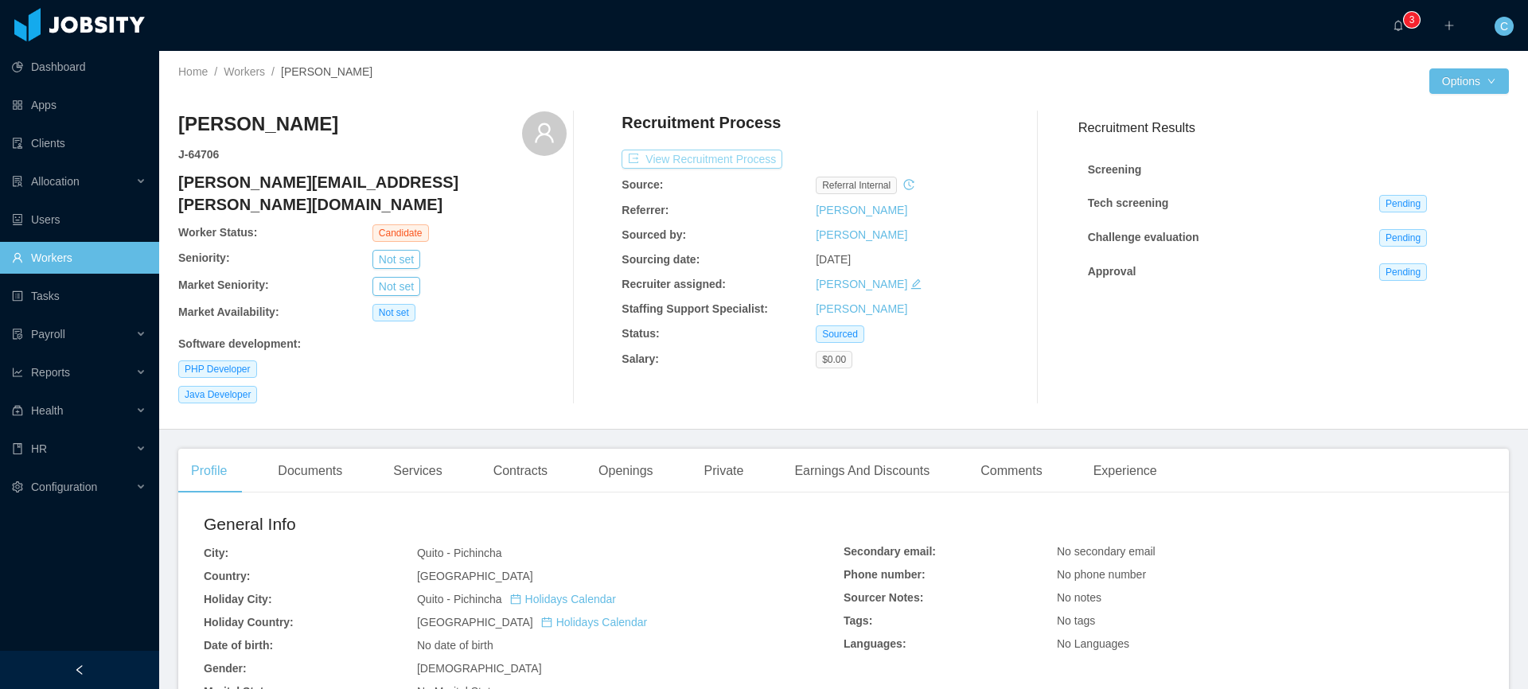
click at [677, 163] on button "View Recruitment Process" at bounding box center [702, 159] width 161 height 19
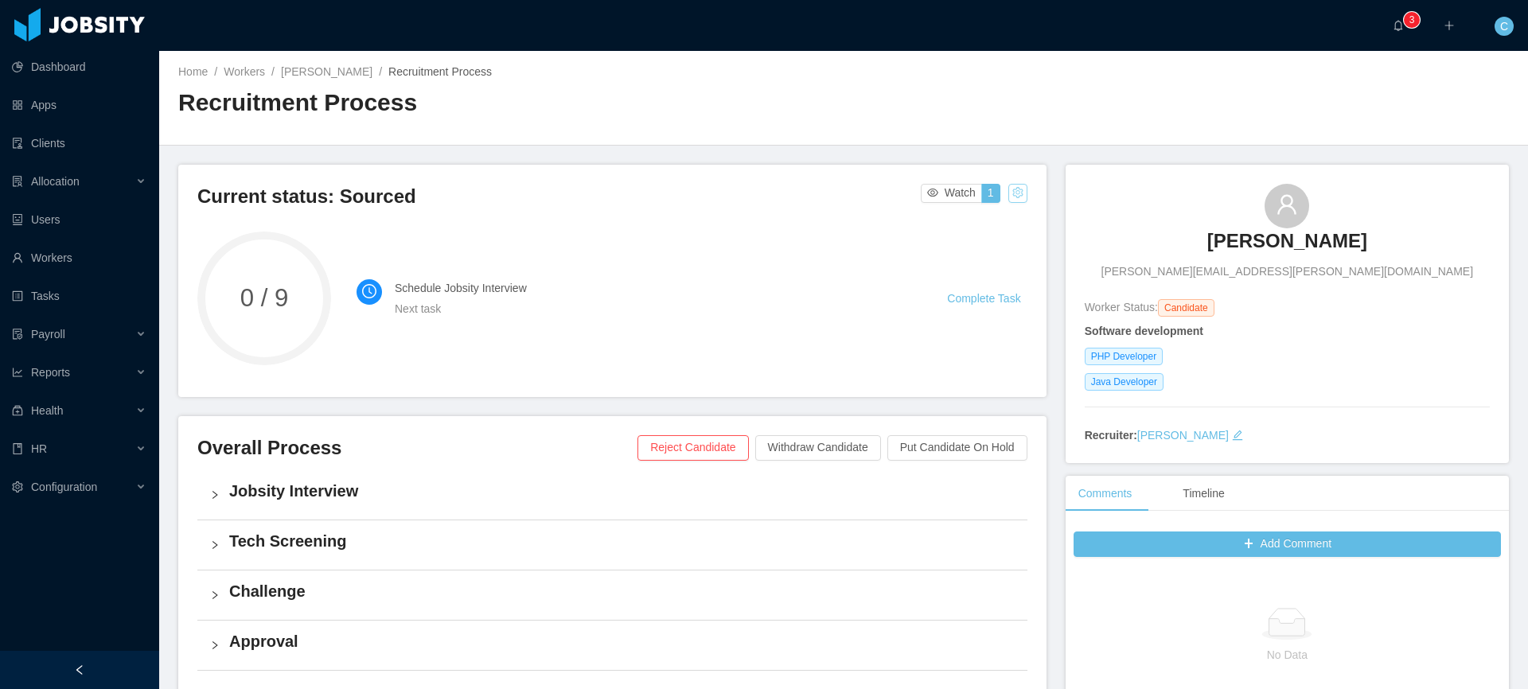
click at [1009, 188] on button "button" at bounding box center [1017, 193] width 19 height 19
click at [988, 251] on div "Change status" at bounding box center [979, 244] width 72 height 18
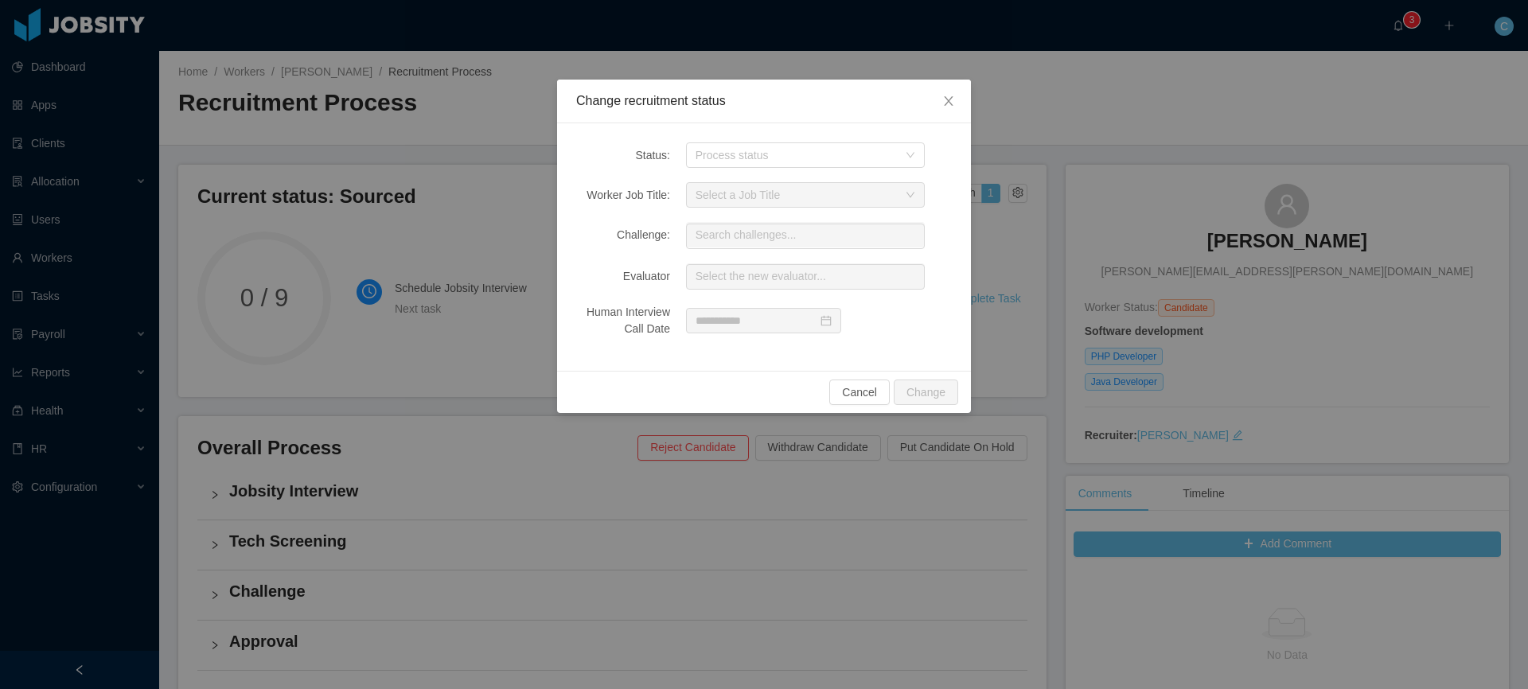
click at [815, 139] on div "Status: Process status Worker Job Title: Select a Job Title Challenge: Search c…" at bounding box center [764, 247] width 414 height 248
click at [813, 148] on div "Process status" at bounding box center [797, 155] width 202 height 16
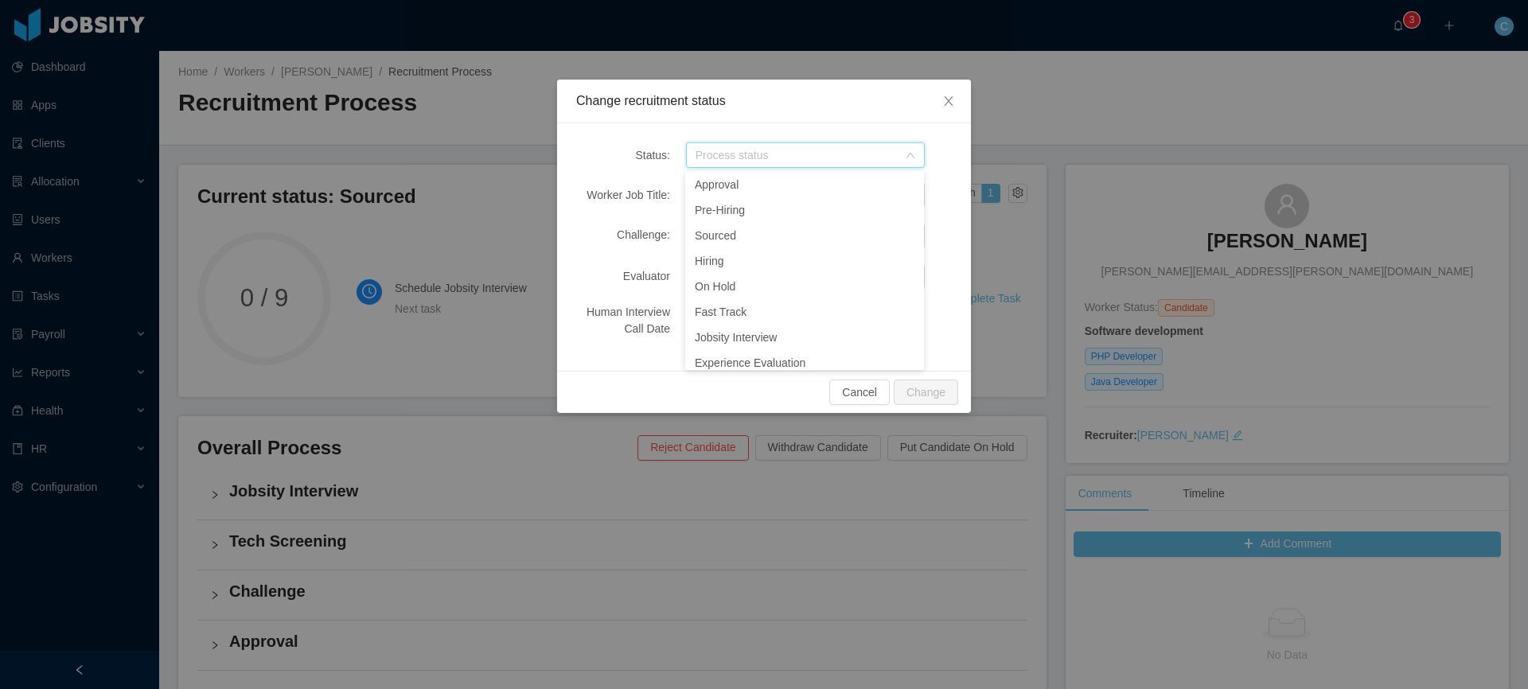
scroll to position [189, 0]
click at [756, 363] on li "Experience Evaluation" at bounding box center [804, 353] width 239 height 25
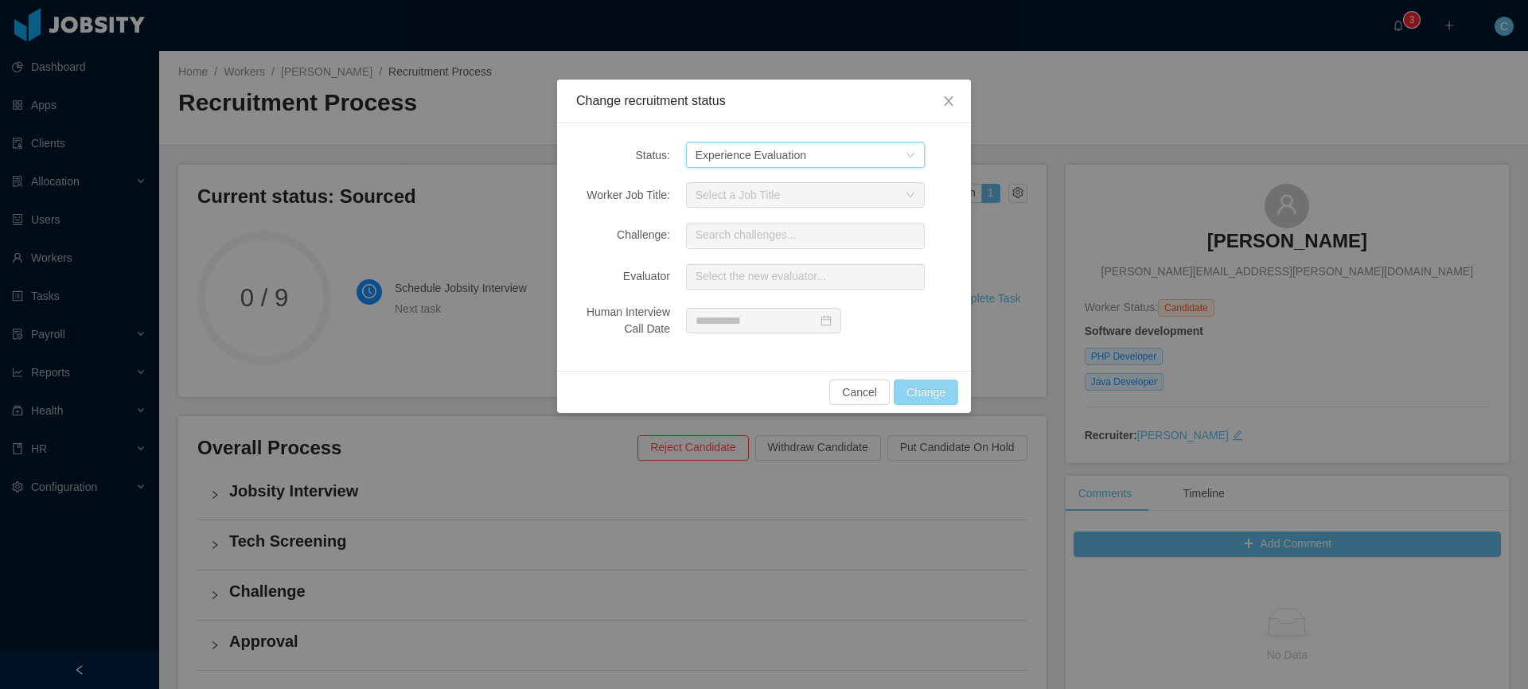
click at [930, 389] on button "Change" at bounding box center [926, 392] width 64 height 25
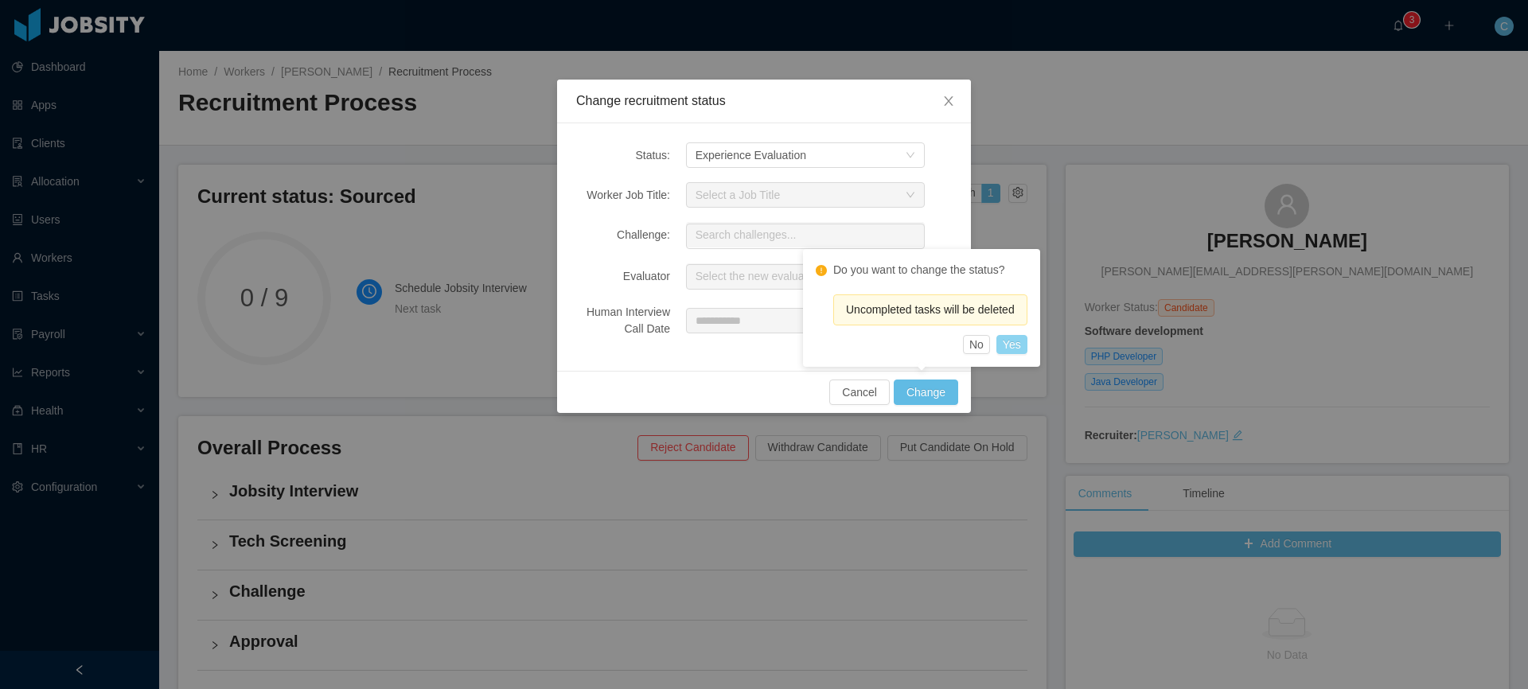
click at [1019, 346] on button "Yes" at bounding box center [1011, 344] width 31 height 19
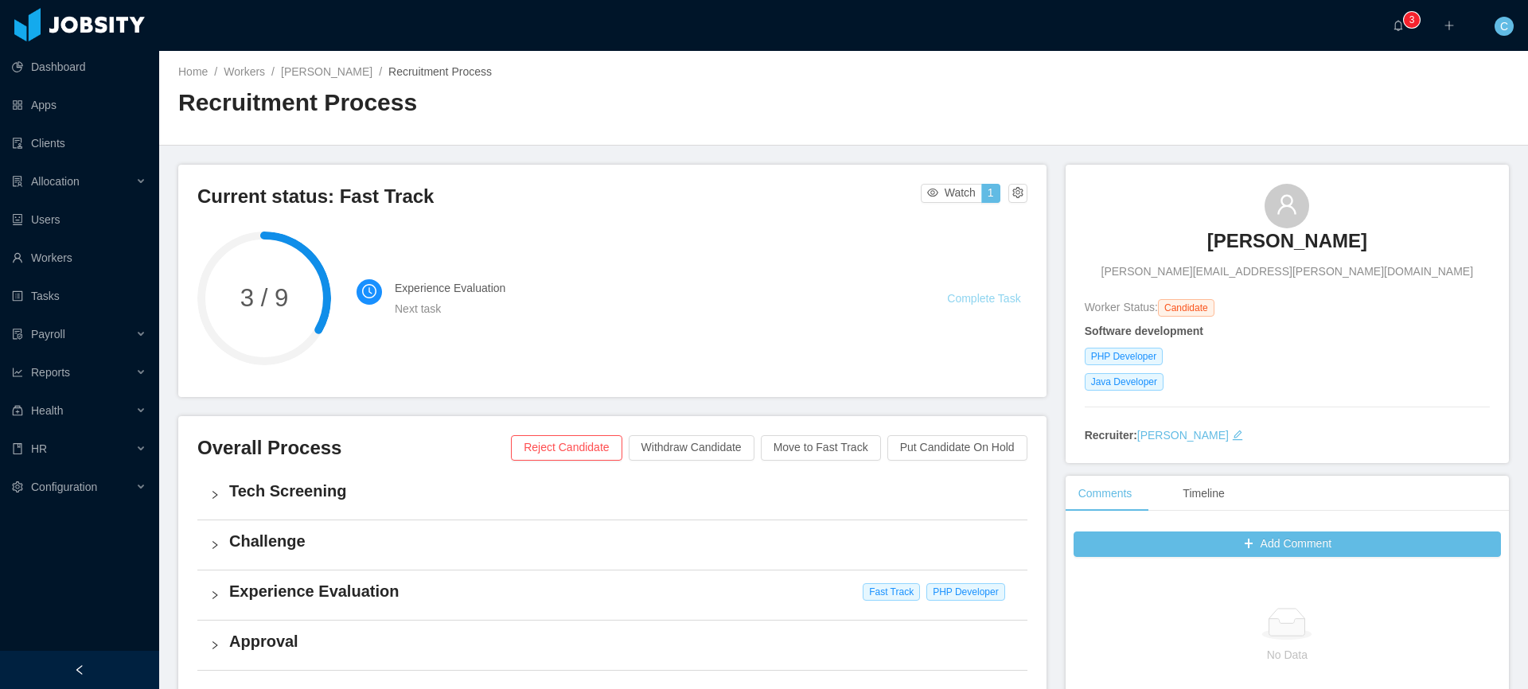
click at [976, 301] on link "Complete Task" at bounding box center [983, 298] width 73 height 13
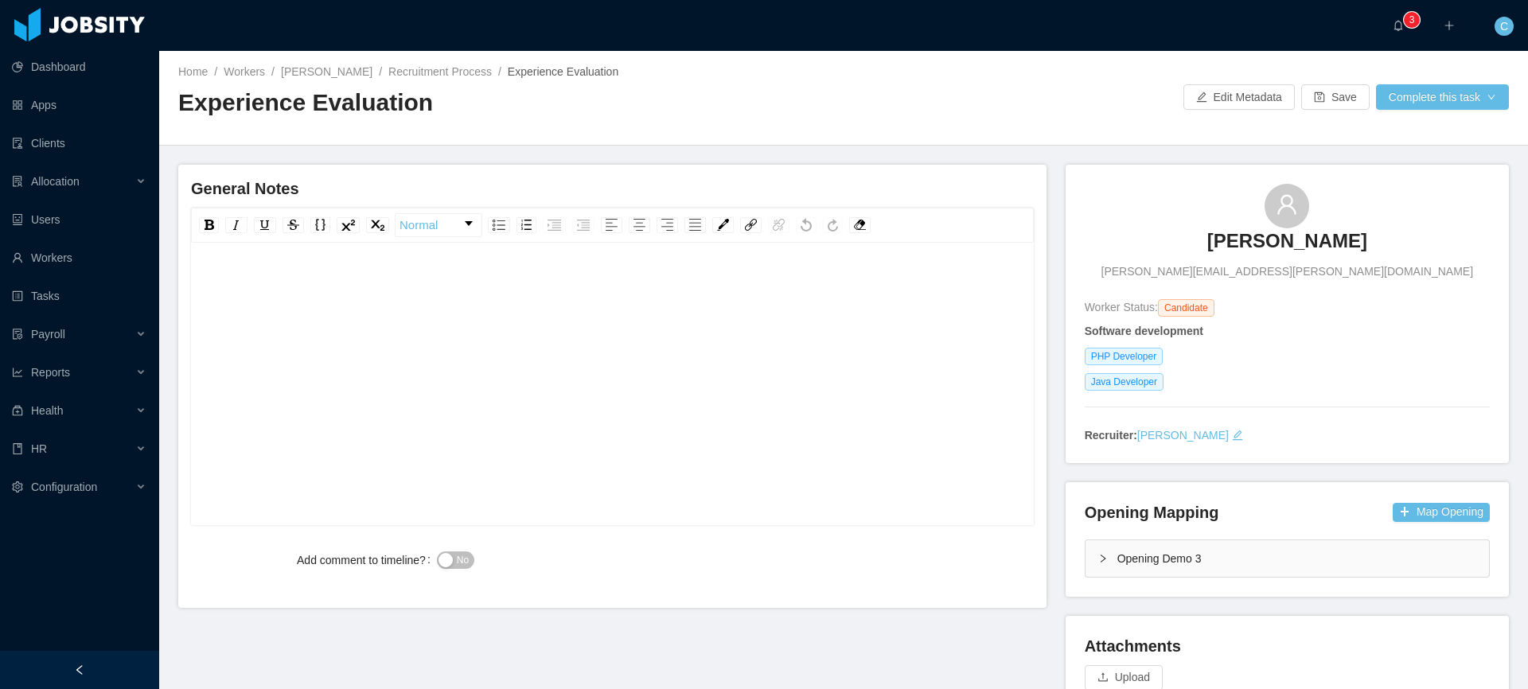
scroll to position [35, 0]
drag, startPoint x: 176, startPoint y: 104, endPoint x: 507, endPoint y: 112, distance: 331.2
click at [507, 112] on div "Home / Workers / Juan Fierro / Recruitment Process / Experience Evaluation / Ex…" at bounding box center [843, 98] width 1369 height 95
click at [454, 560] on button "No" at bounding box center [455, 561] width 37 height 18
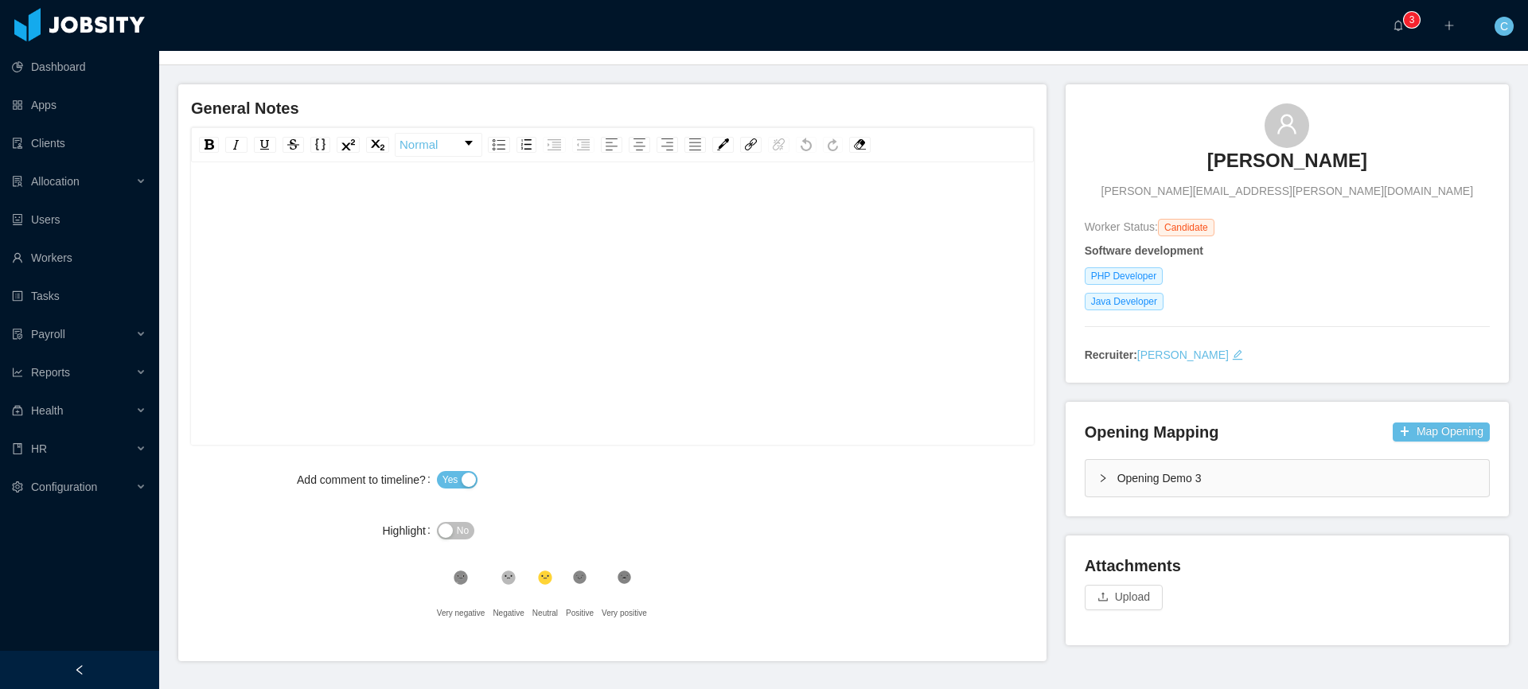
scroll to position [132, 0]
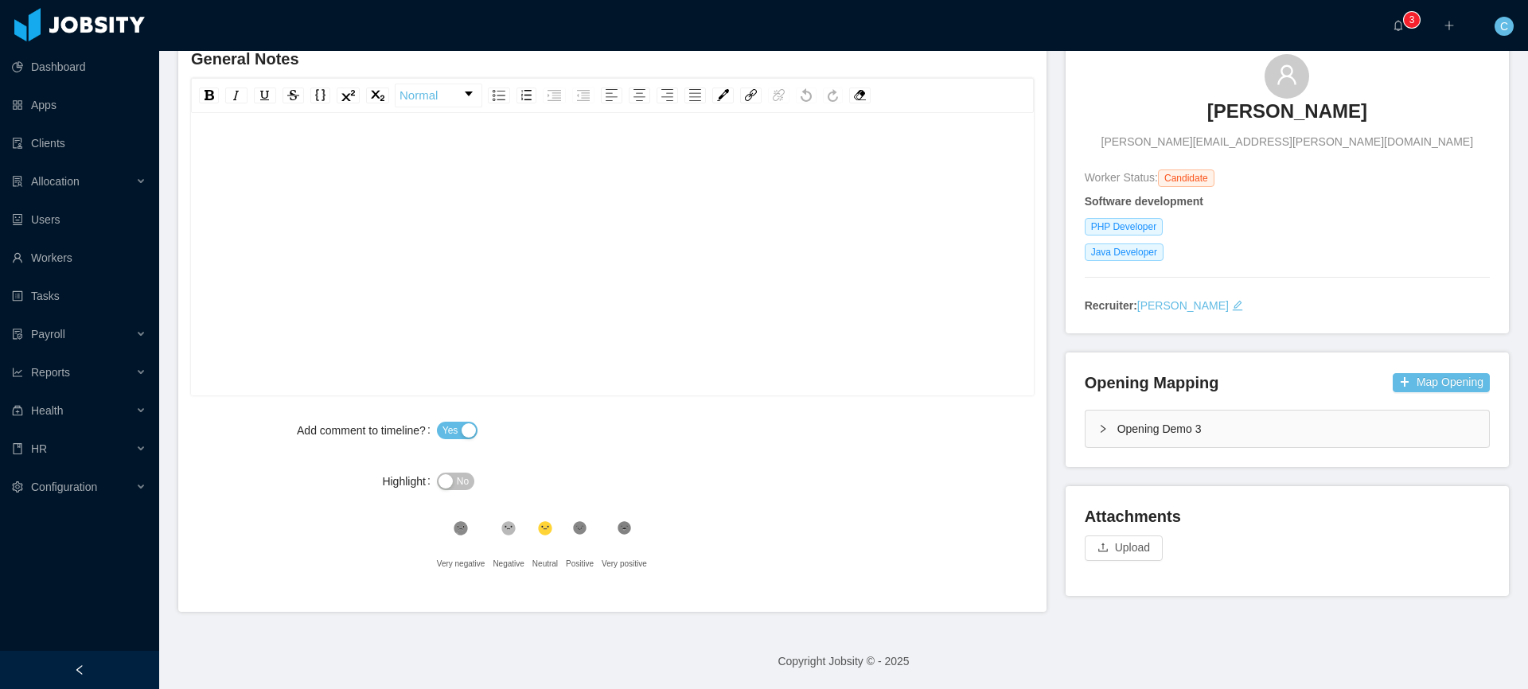
click at [439, 423] on button "Yes" at bounding box center [457, 431] width 41 height 18
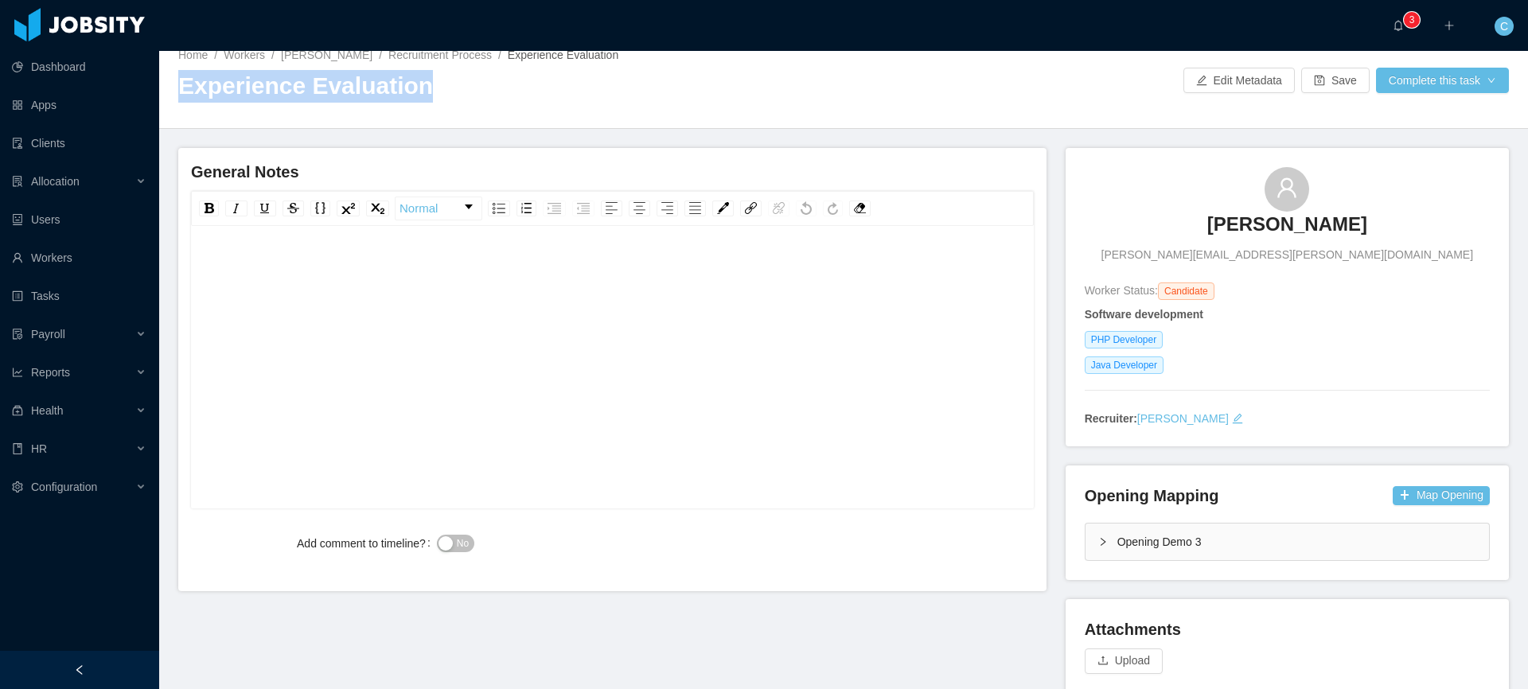
scroll to position [0, 0]
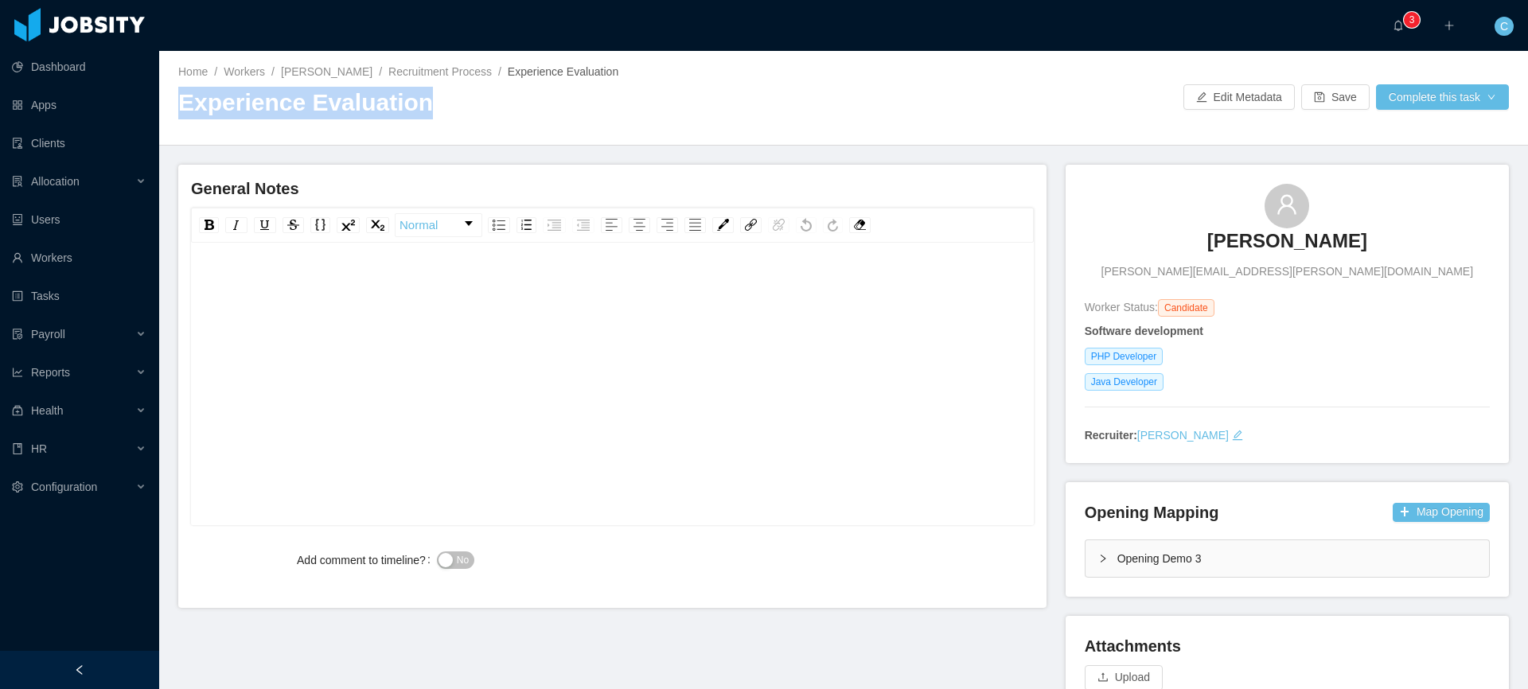
click at [331, 107] on h2 "Experience Evaluation" at bounding box center [510, 103] width 665 height 33
